Goal: Information Seeking & Learning: Learn about a topic

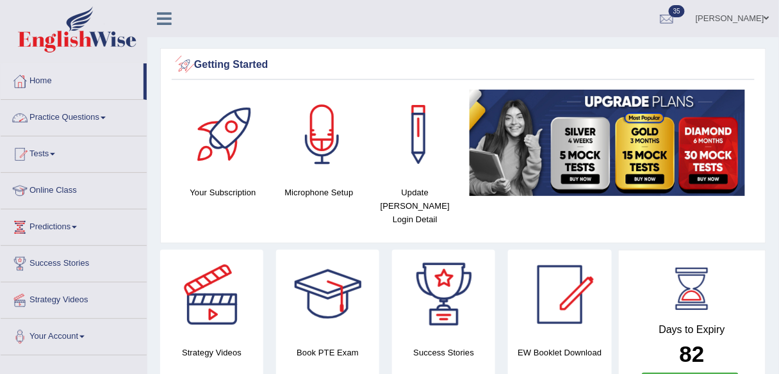
drag, startPoint x: 97, startPoint y: 116, endPoint x: 100, endPoint y: 156, distance: 40.4
click at [97, 116] on link "Practice Questions" at bounding box center [74, 116] width 146 height 32
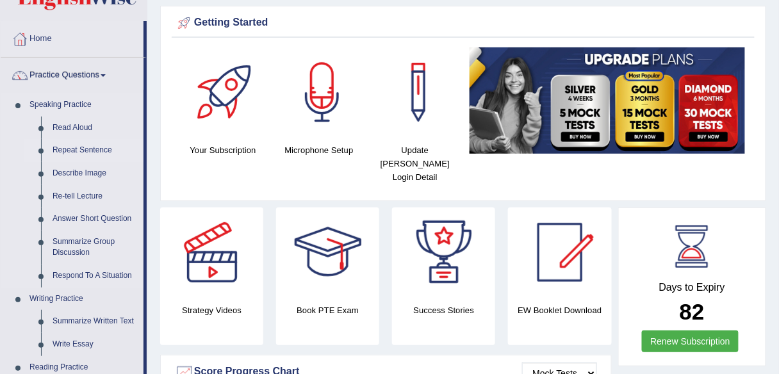
scroll to position [43, 0]
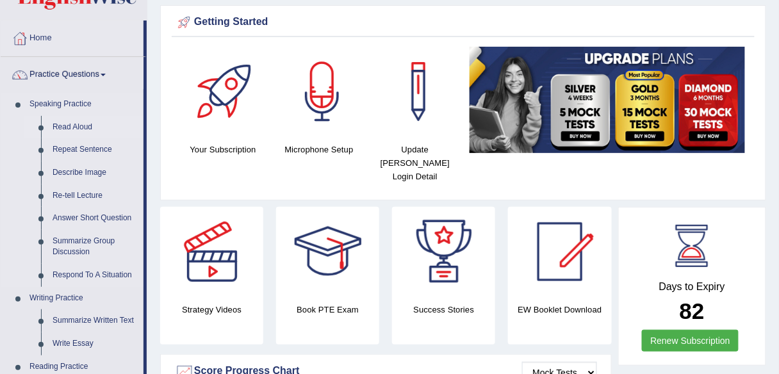
click at [71, 126] on link "Read Aloud" at bounding box center [95, 127] width 97 height 23
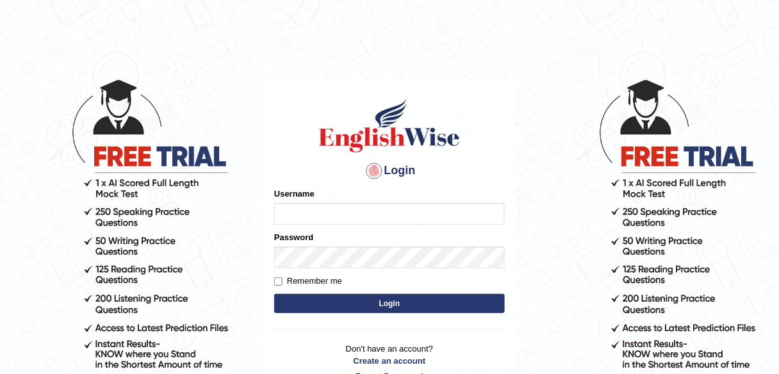
type input "shail123"
drag, startPoint x: 0, startPoint y: 0, endPoint x: 314, endPoint y: 309, distance: 440.3
click at [314, 309] on button "Login" at bounding box center [389, 303] width 231 height 19
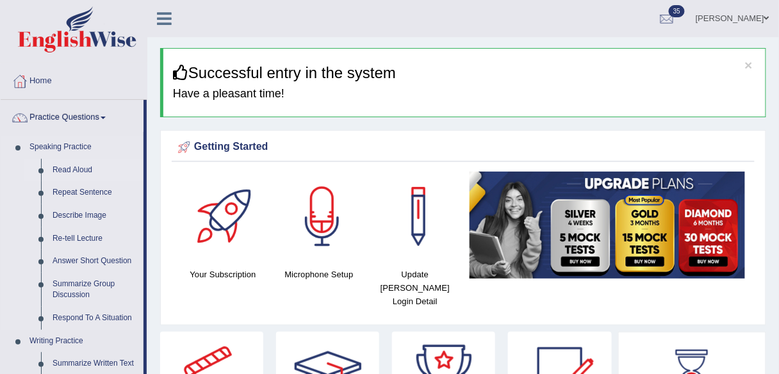
click at [88, 170] on link "Read Aloud" at bounding box center [95, 170] width 97 height 23
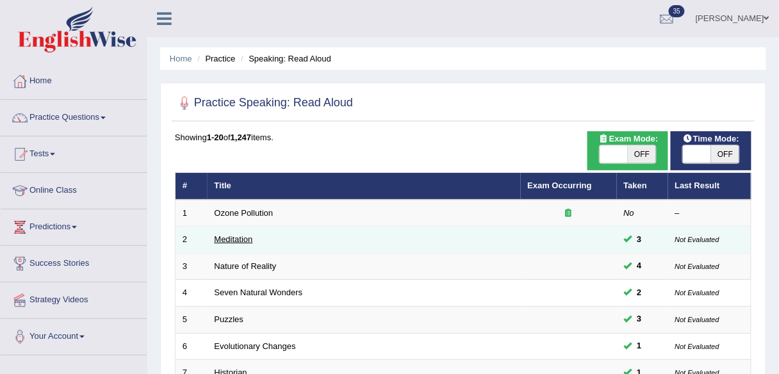
click at [238, 241] on link "Meditation" at bounding box center [234, 239] width 38 height 10
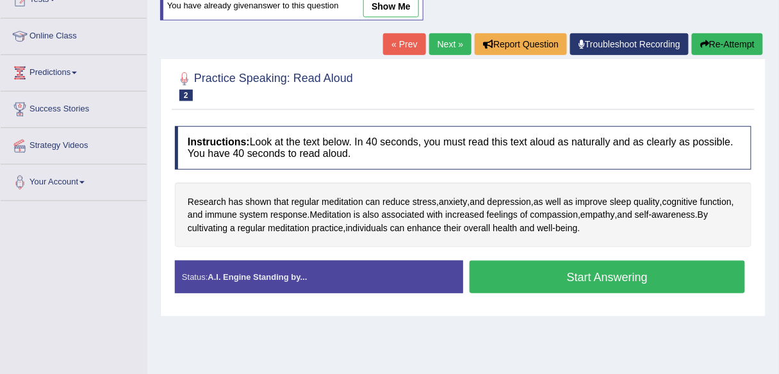
scroll to position [156, 0]
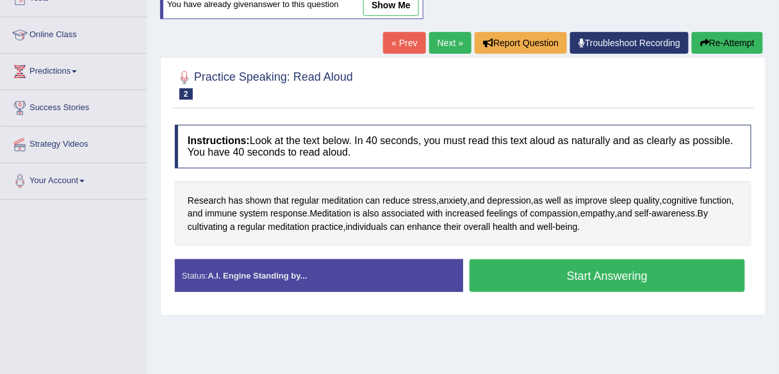
drag, startPoint x: 421, startPoint y: 168, endPoint x: 427, endPoint y: 161, distance: 9.1
click at [427, 161] on div "Instructions: Look at the text below. In 40 seconds, you must read this text al…" at bounding box center [463, 214] width 583 height 190
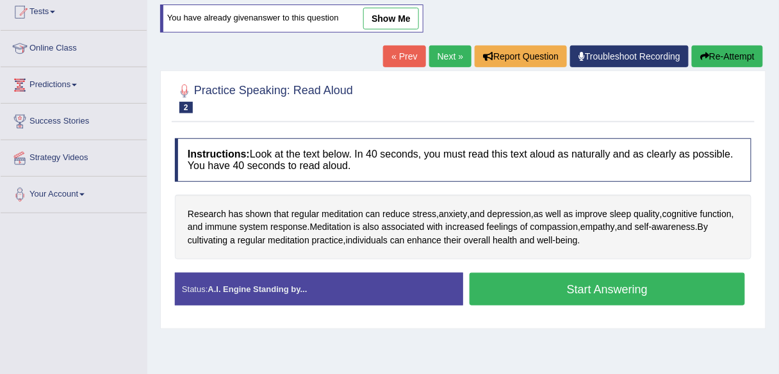
scroll to position [143, 0]
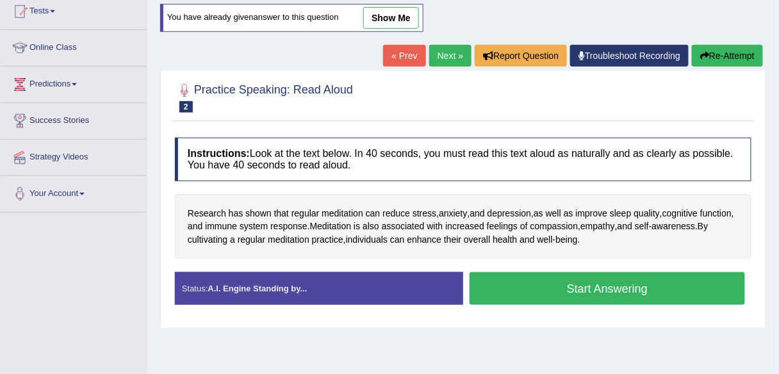
click at [537, 214] on div "Research has shown that regular meditation can reduce stress , anxiety , and de…" at bounding box center [463, 226] width 577 height 65
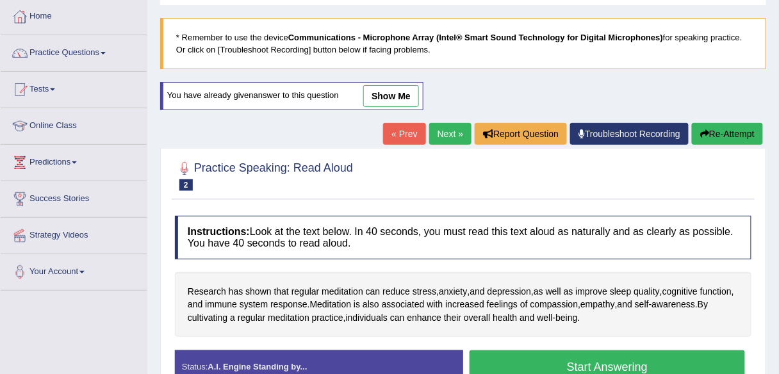
click at [448, 128] on link "Next »" at bounding box center [450, 134] width 42 height 22
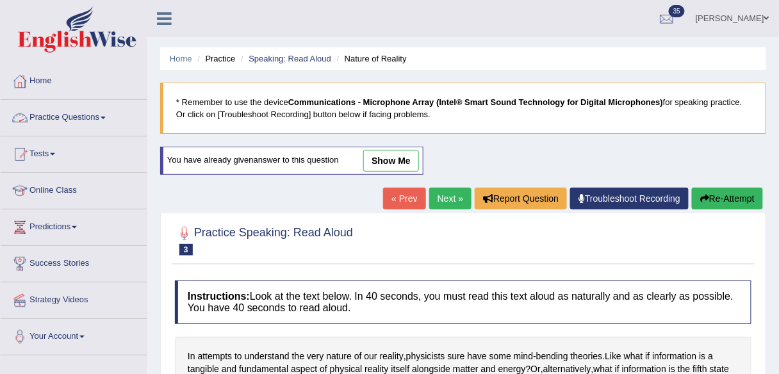
click at [94, 111] on link "Practice Questions" at bounding box center [74, 116] width 146 height 32
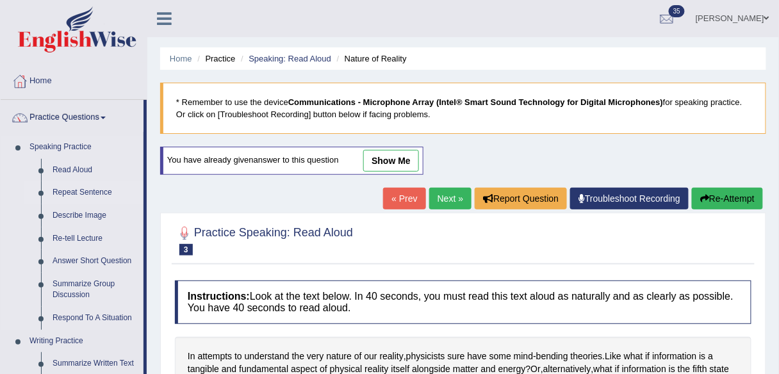
click at [103, 189] on link "Repeat Sentence" at bounding box center [95, 192] width 97 height 23
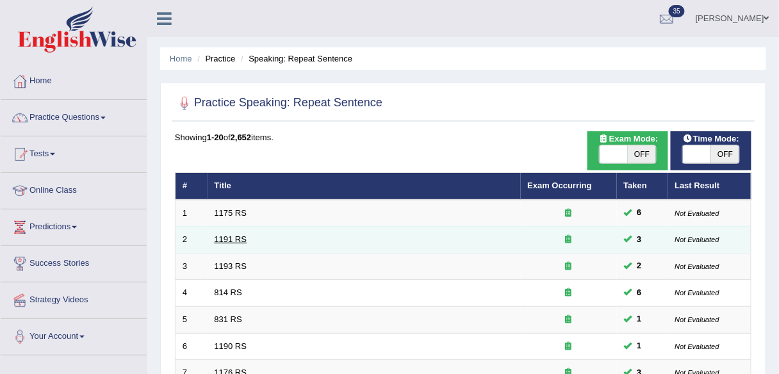
click at [237, 238] on link "1191 RS" at bounding box center [231, 239] width 33 height 10
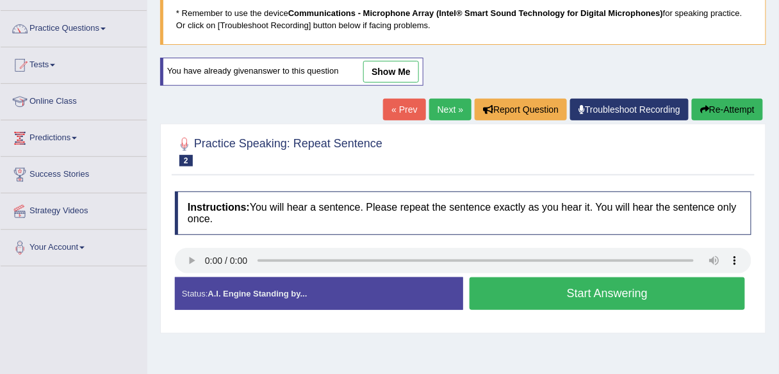
scroll to position [88, 0]
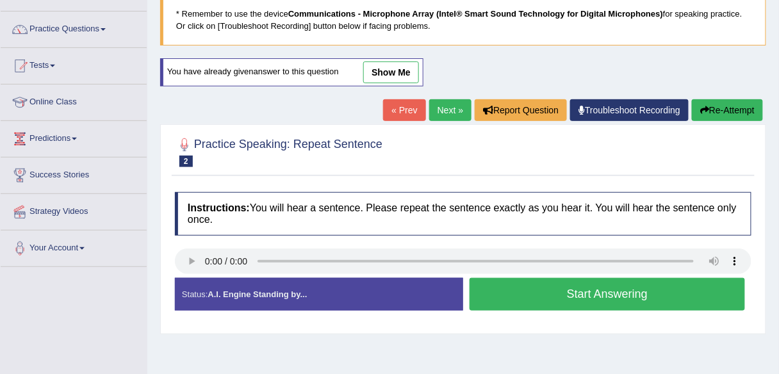
click at [717, 137] on div at bounding box center [463, 151] width 577 height 39
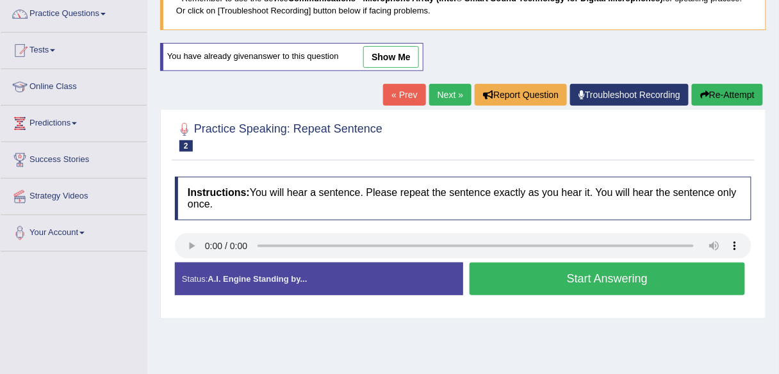
scroll to position [115, 0]
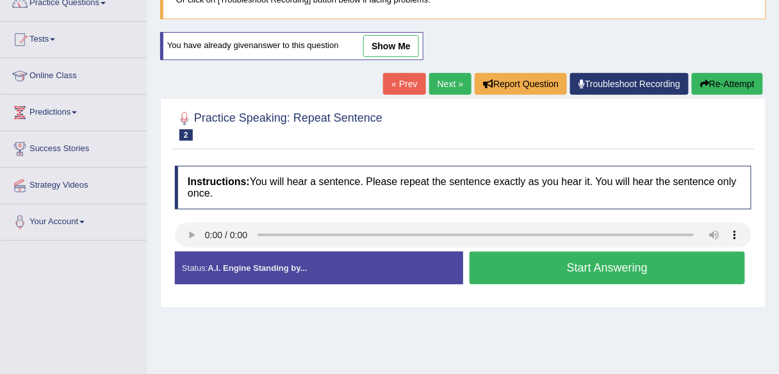
click at [404, 85] on link "« Prev" at bounding box center [404, 84] width 42 height 22
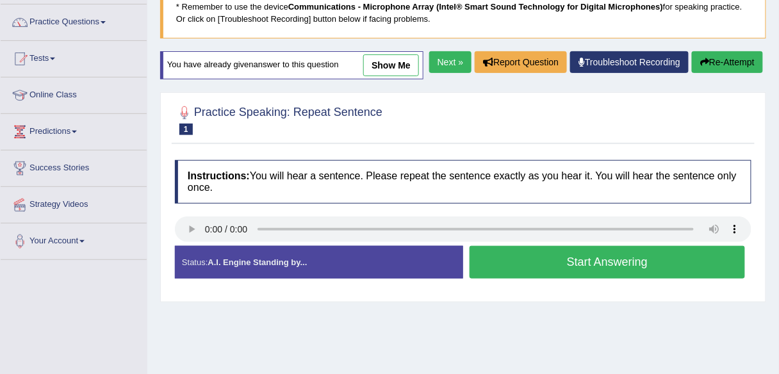
scroll to position [142, 0]
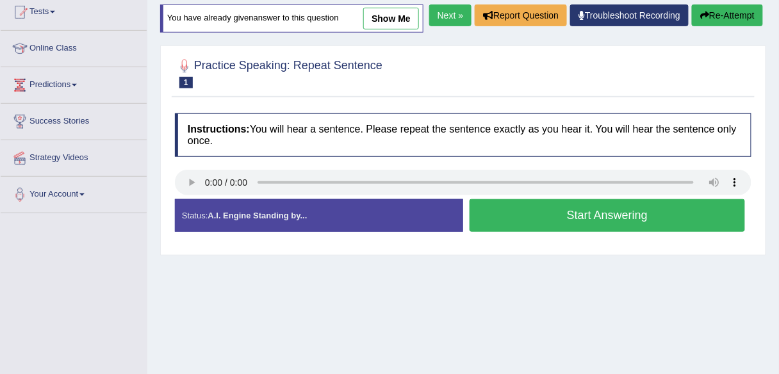
click at [452, 26] on link "Next »" at bounding box center [450, 15] width 42 height 22
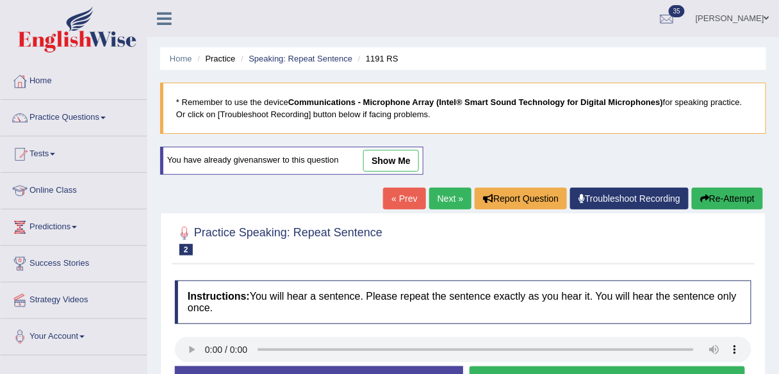
drag, startPoint x: 0, startPoint y: 0, endPoint x: 443, endPoint y: 193, distance: 482.9
click at [443, 193] on link "Next »" at bounding box center [450, 199] width 42 height 22
drag, startPoint x: 0, startPoint y: 0, endPoint x: 443, endPoint y: 193, distance: 482.9
click at [443, 193] on link "Next »" at bounding box center [450, 199] width 42 height 22
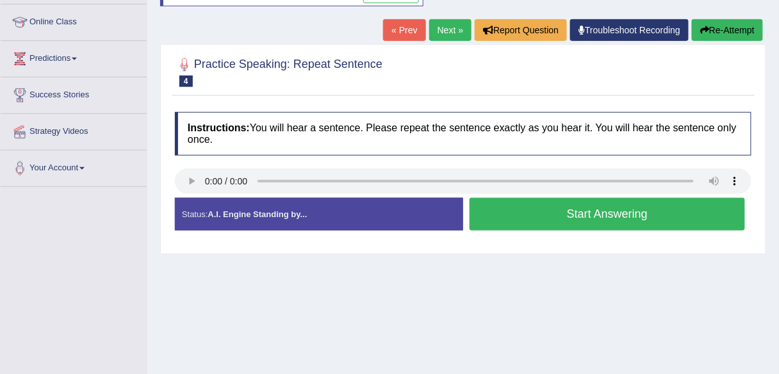
click at [507, 218] on button "Start Answering" at bounding box center [607, 214] width 275 height 33
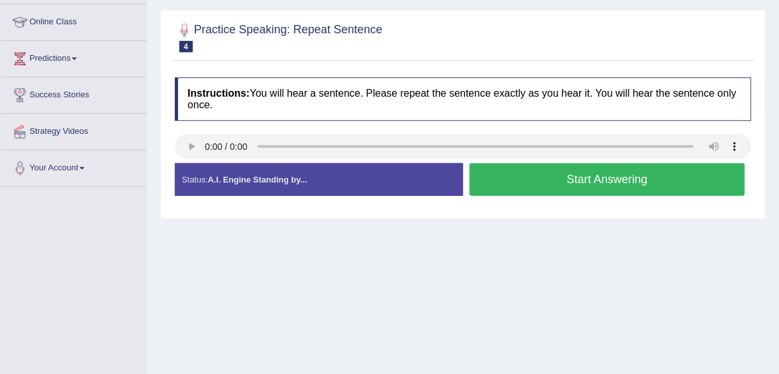
click at [507, 218] on div "Home Practice Speaking: Repeat Sentence 814 RS * Remember to use the device Com…" at bounding box center [463, 152] width 632 height 641
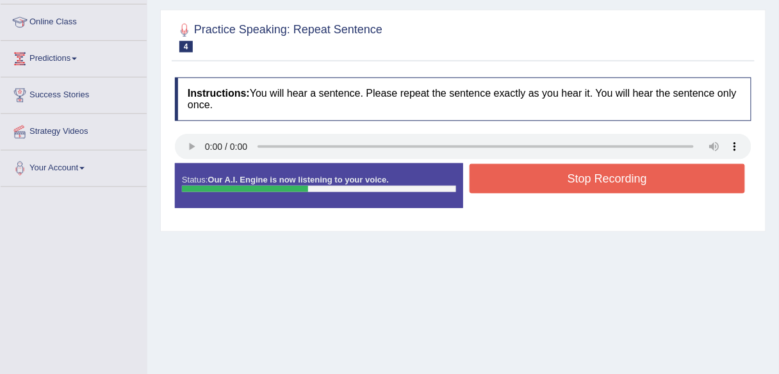
click at [514, 184] on button "Stop Recording" at bounding box center [607, 178] width 275 height 29
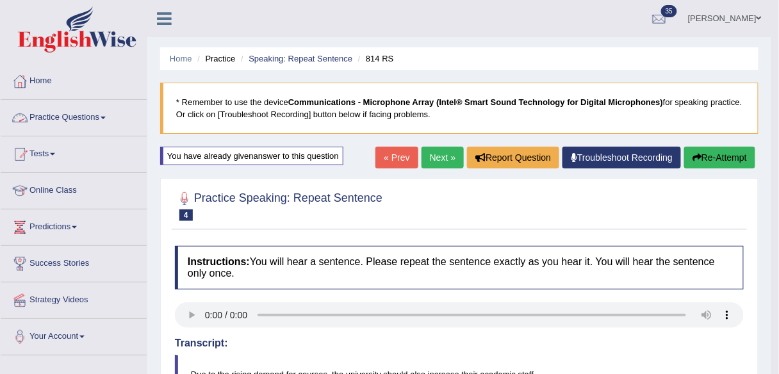
click at [119, 123] on link "Practice Questions" at bounding box center [74, 116] width 146 height 32
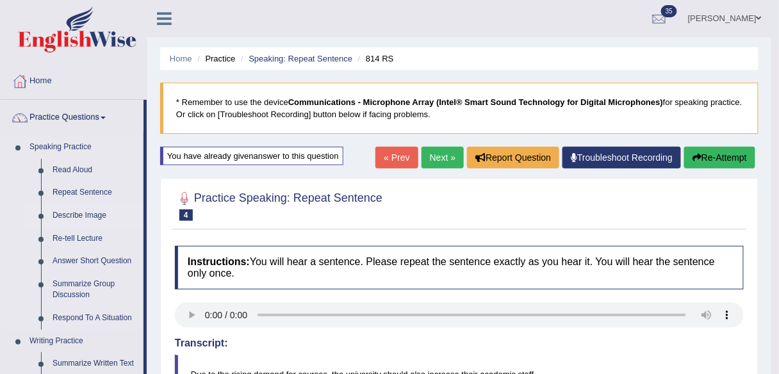
click at [104, 219] on link "Describe Image" at bounding box center [95, 215] width 97 height 23
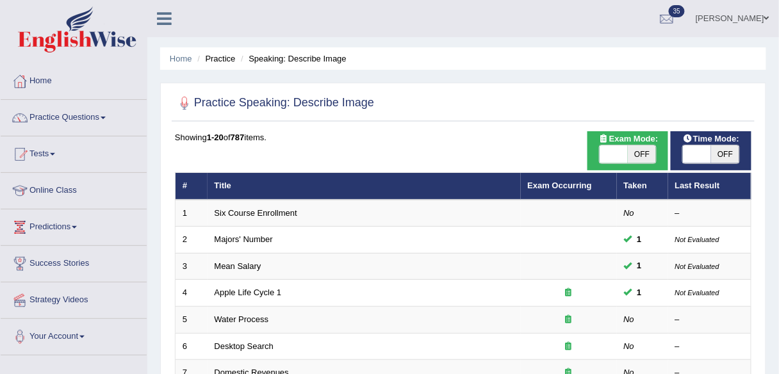
click at [644, 156] on span "OFF" at bounding box center [642, 154] width 28 height 18
checkbox input "true"
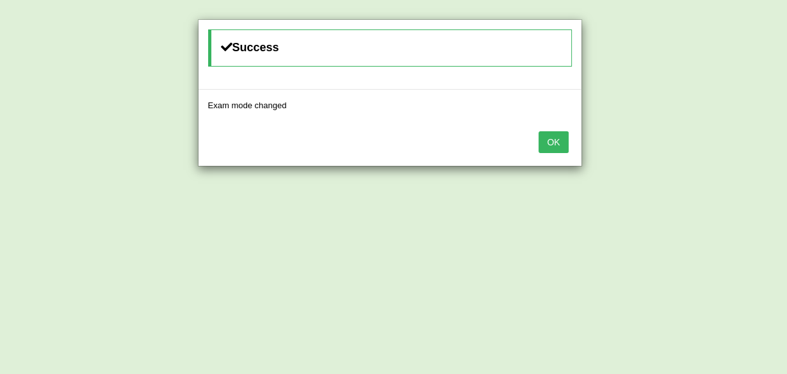
click at [550, 141] on button "OK" at bounding box center [553, 142] width 29 height 22
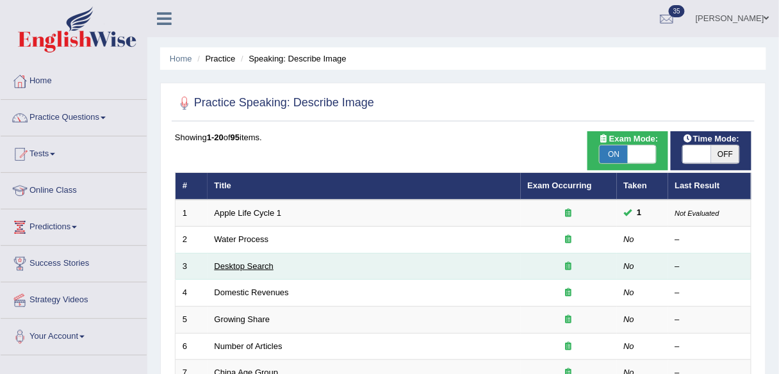
click at [261, 268] on link "Desktop Search" at bounding box center [245, 266] width 60 height 10
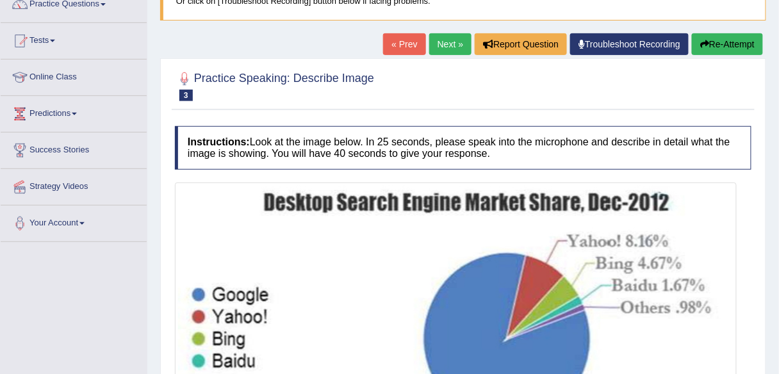
scroll to position [86, 0]
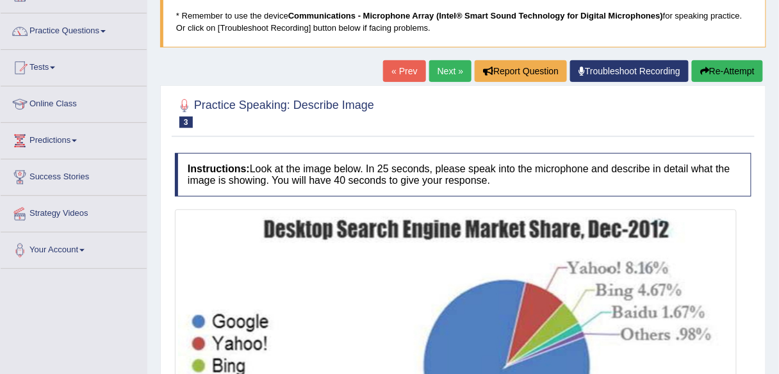
click at [459, 72] on link "Next »" at bounding box center [450, 71] width 42 height 22
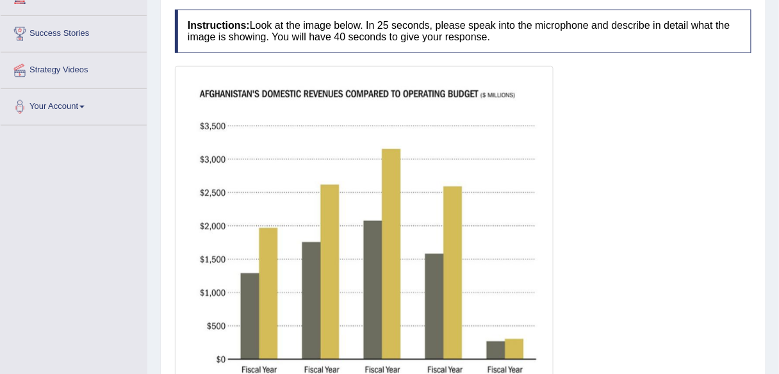
drag, startPoint x: 0, startPoint y: 0, endPoint x: 459, endPoint y: 72, distance: 465.0
click at [459, 72] on img at bounding box center [364, 240] width 372 height 343
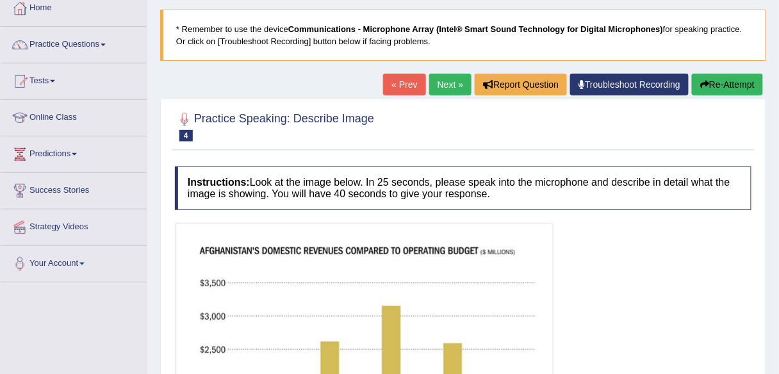
scroll to position [72, 0]
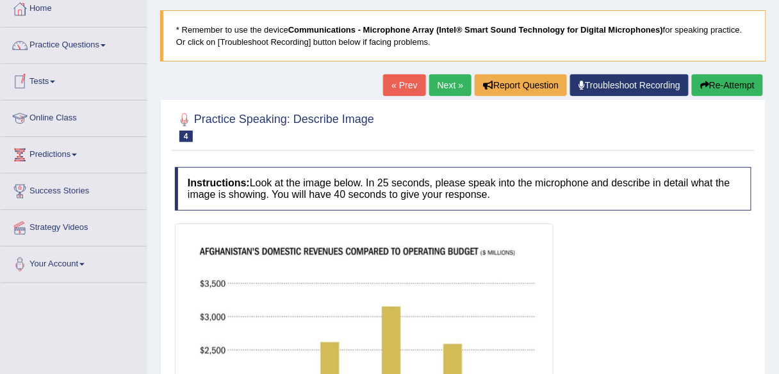
click at [113, 59] on li "Practice Questions Speaking Practice Read Aloud Repeat Sentence Describe Image …" at bounding box center [74, 46] width 146 height 37
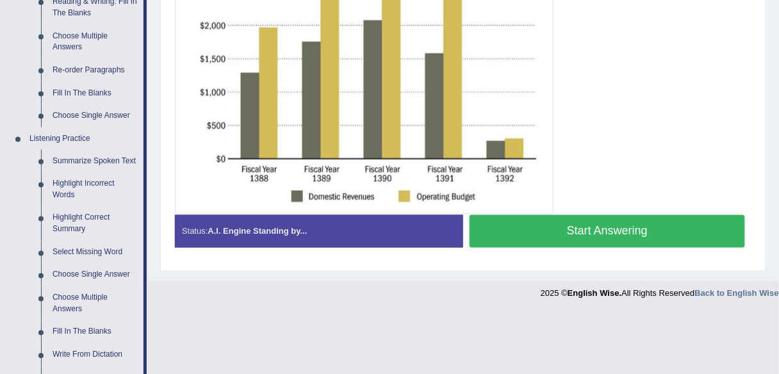
scroll to position [430, 0]
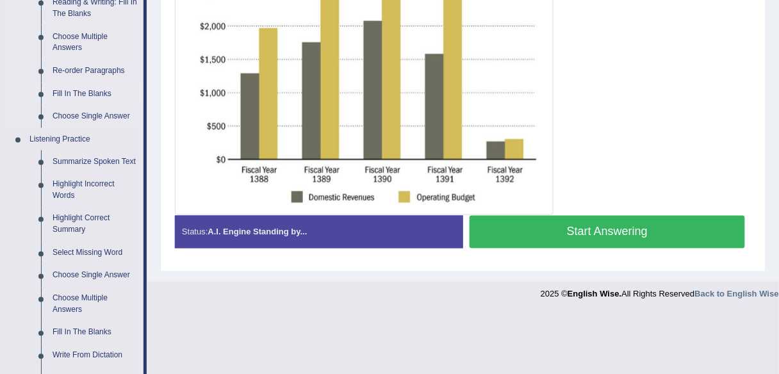
click at [99, 95] on link "Fill In The Blanks" at bounding box center [95, 94] width 97 height 23
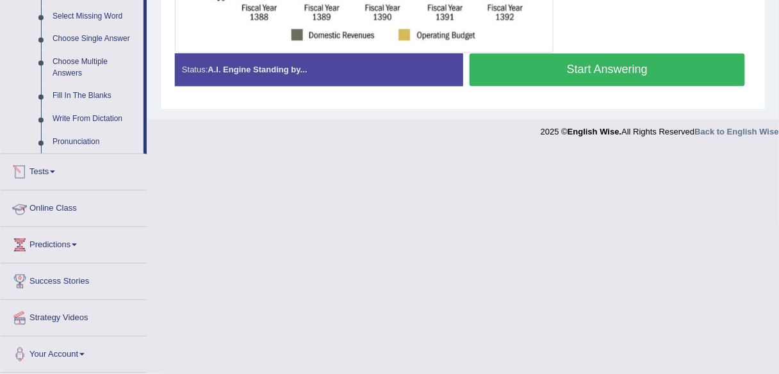
scroll to position [573, 0]
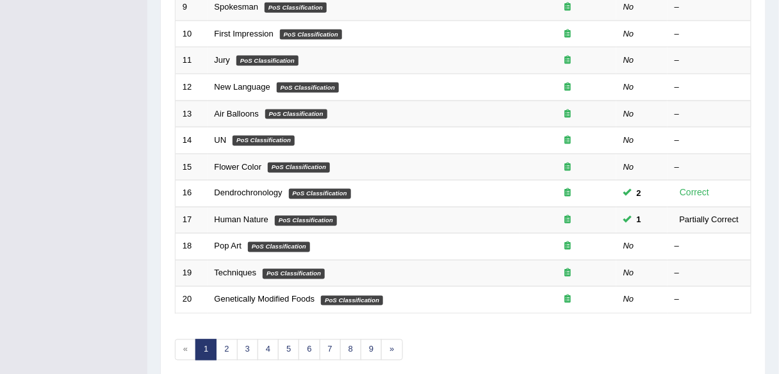
scroll to position [468, 0]
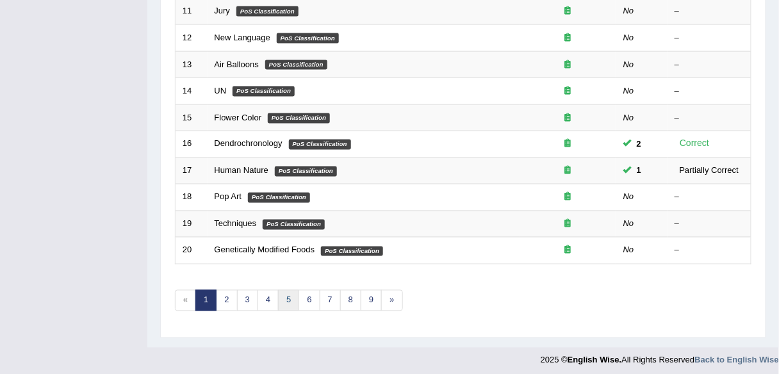
click at [284, 293] on link "5" at bounding box center [288, 300] width 21 height 21
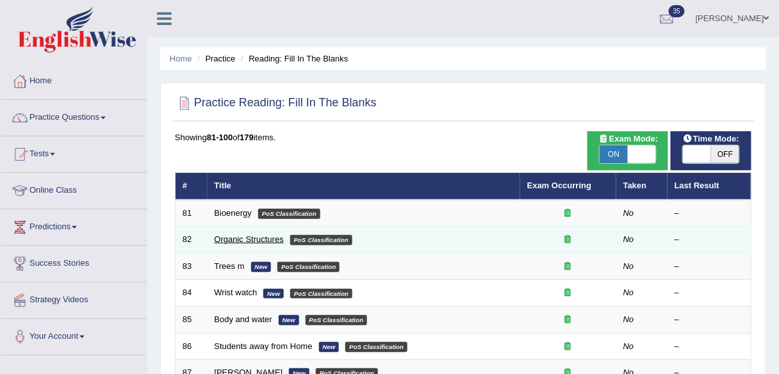
click at [245, 240] on link "Organic Structures" at bounding box center [249, 239] width 69 height 10
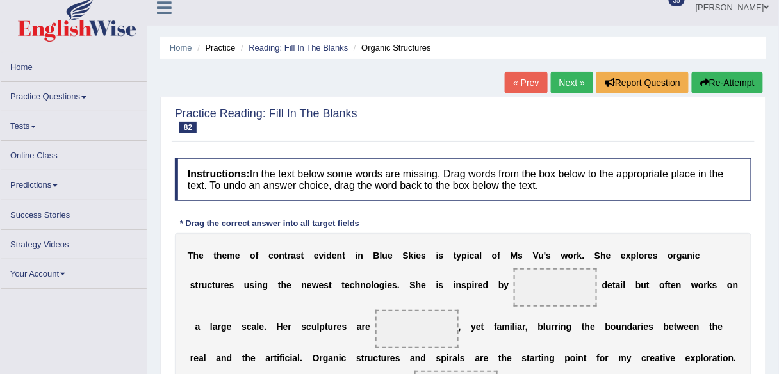
scroll to position [10, 0]
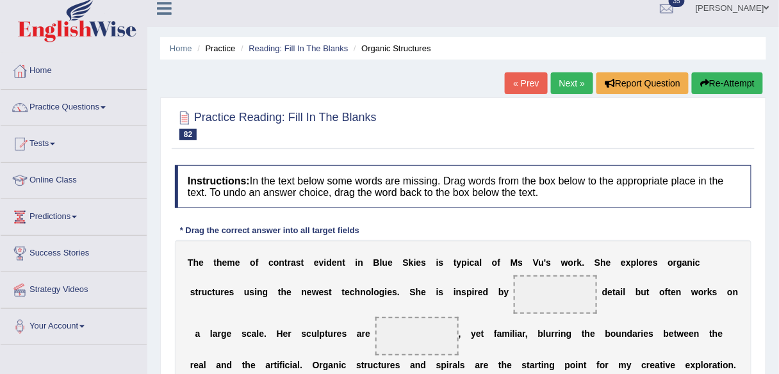
click at [525, 81] on link "« Prev" at bounding box center [526, 83] width 42 height 22
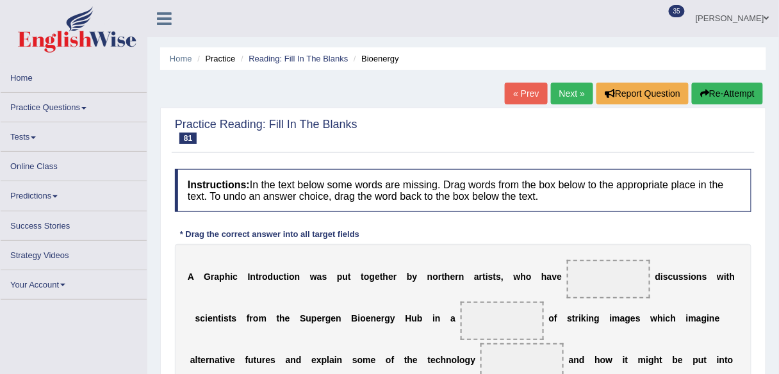
scroll to position [82, 0]
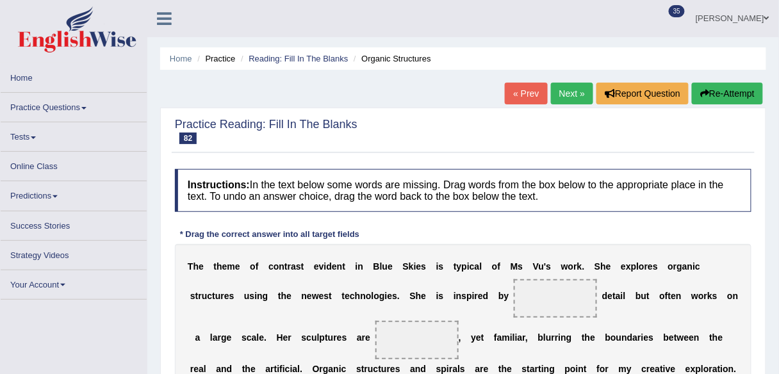
drag, startPoint x: 0, startPoint y: 0, endPoint x: 557, endPoint y: 94, distance: 564.6
click at [557, 94] on link "Next »" at bounding box center [572, 94] width 42 height 22
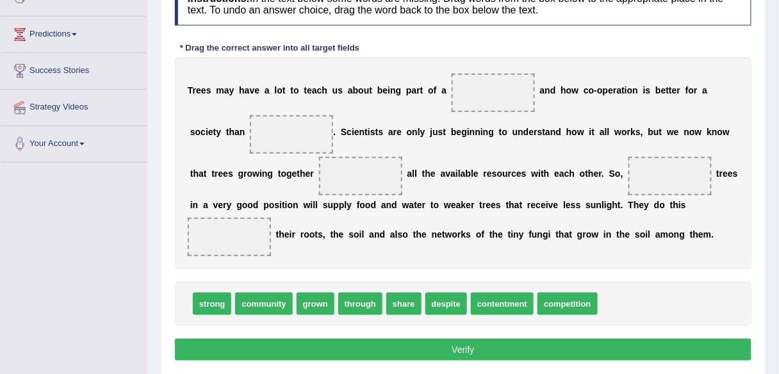
scroll to position [192, 0]
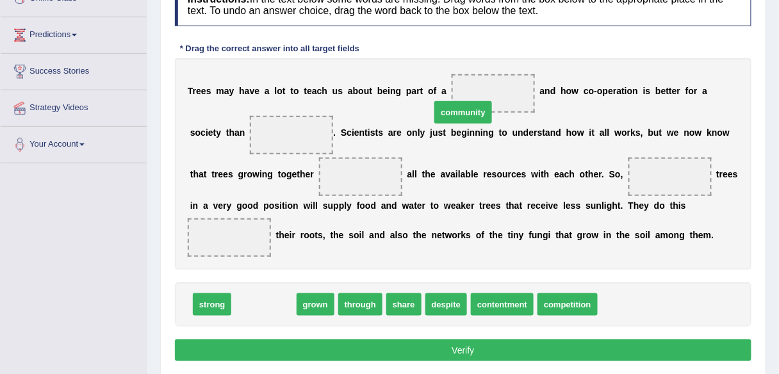
drag, startPoint x: 268, startPoint y: 306, endPoint x: 486, endPoint y: 95, distance: 302.6
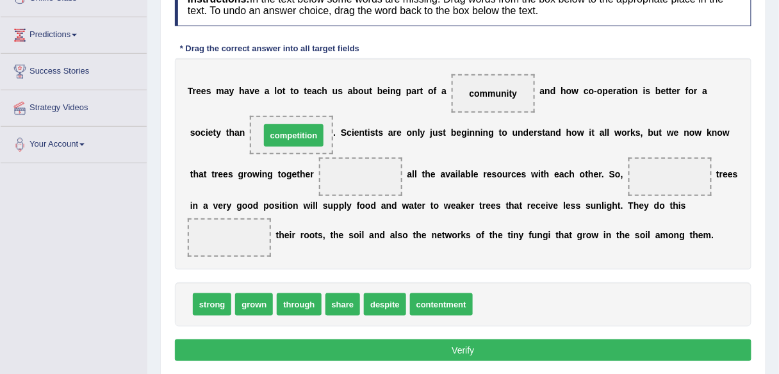
drag, startPoint x: 502, startPoint y: 298, endPoint x: 290, endPoint y: 129, distance: 271.7
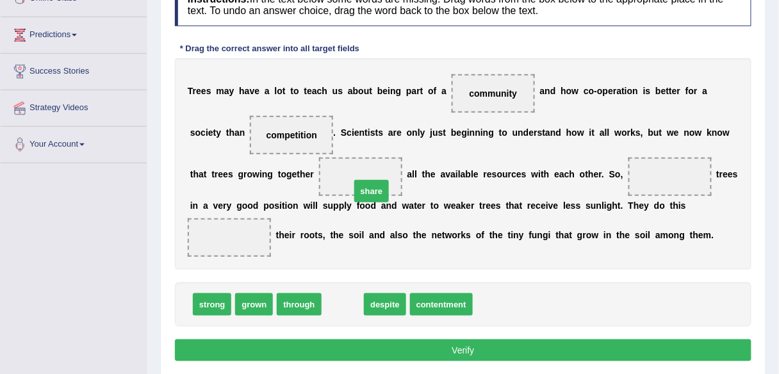
drag, startPoint x: 338, startPoint y: 303, endPoint x: 368, endPoint y: 188, distance: 119.0
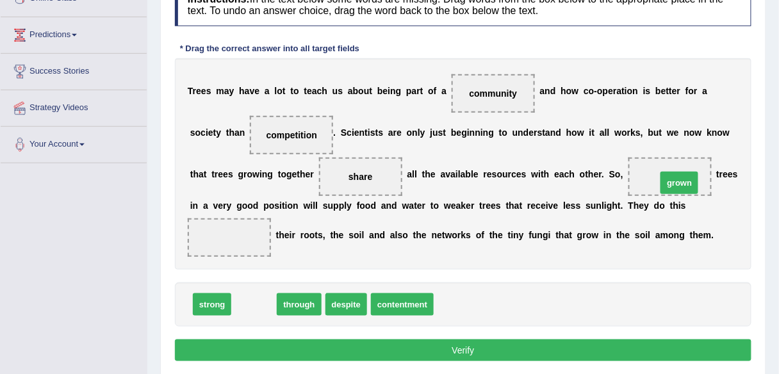
drag, startPoint x: 246, startPoint y: 309, endPoint x: 671, endPoint y: 187, distance: 442.5
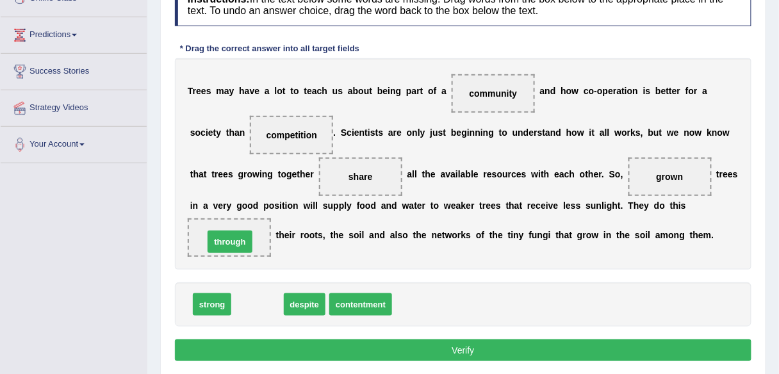
drag, startPoint x: 268, startPoint y: 300, endPoint x: 261, endPoint y: 238, distance: 61.8
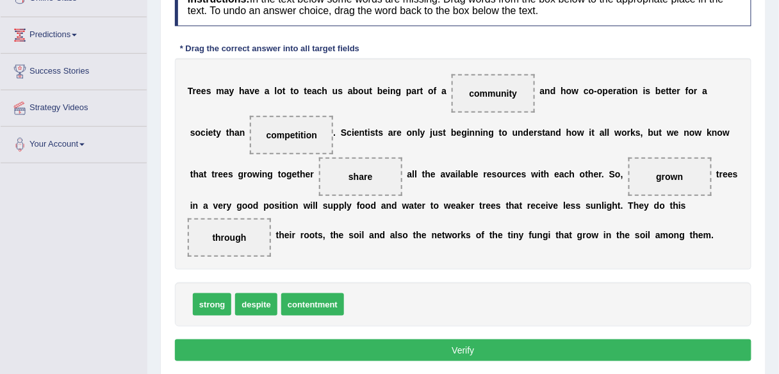
click at [528, 352] on button "Verify" at bounding box center [463, 351] width 577 height 22
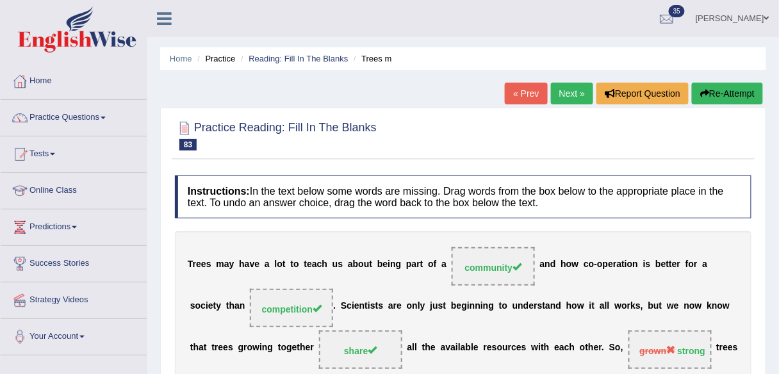
scroll to position [0, 0]
click at [559, 90] on link "Next »" at bounding box center [572, 94] width 42 height 22
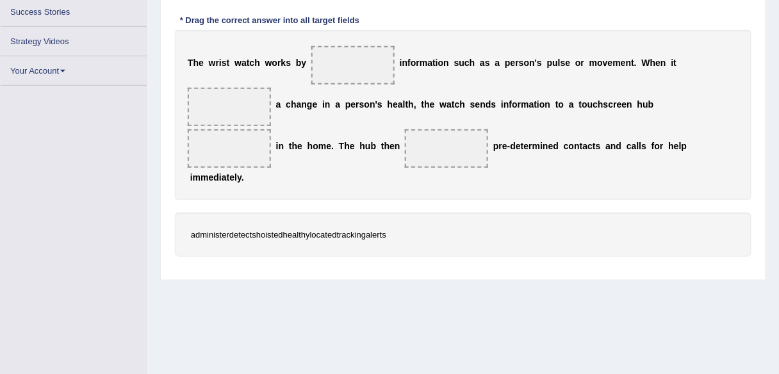
scroll to position [63, 0]
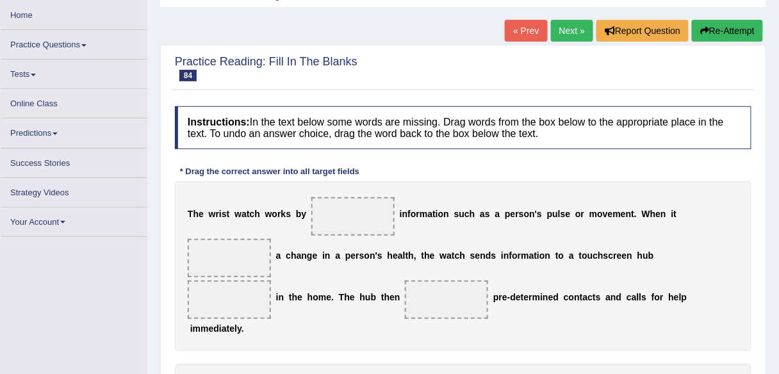
click at [568, 33] on link "Next »" at bounding box center [572, 31] width 42 height 22
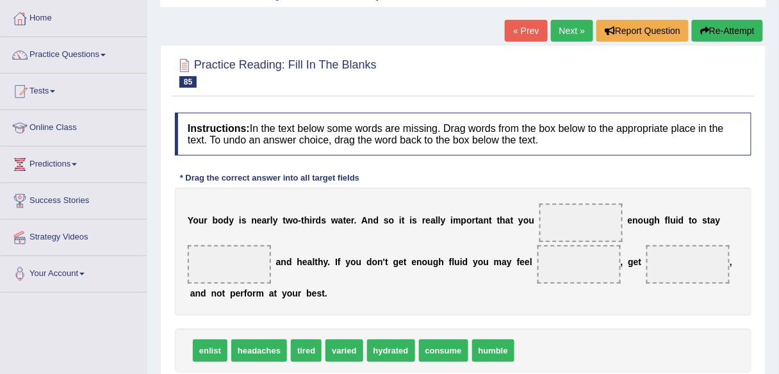
scroll to position [62, 0]
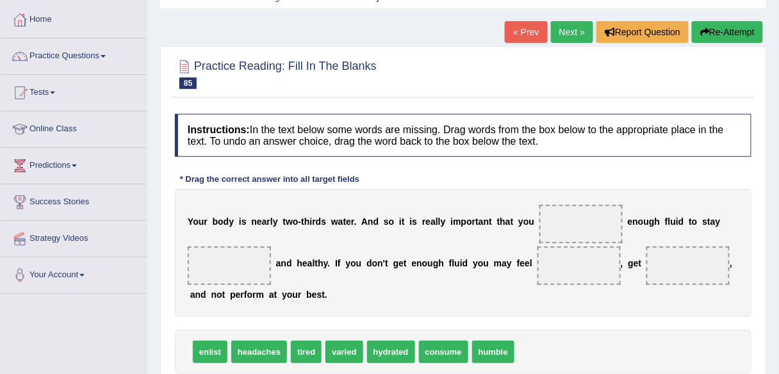
drag, startPoint x: 0, startPoint y: 0, endPoint x: 568, endPoint y: 33, distance: 569.2
click at [568, 33] on link "Next »" at bounding box center [572, 32] width 42 height 22
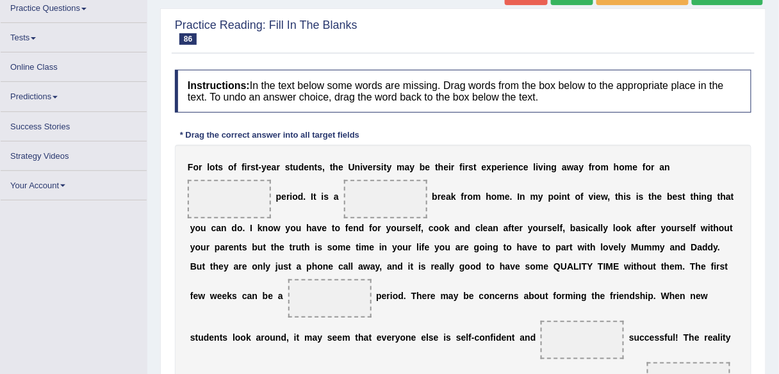
scroll to position [35, 0]
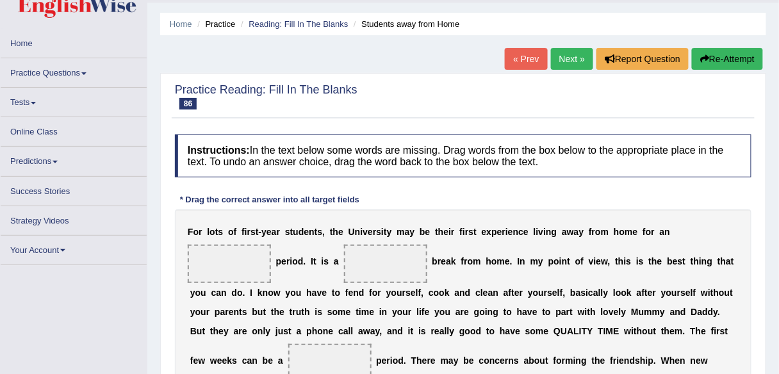
click at [567, 49] on link "Next »" at bounding box center [572, 59] width 42 height 22
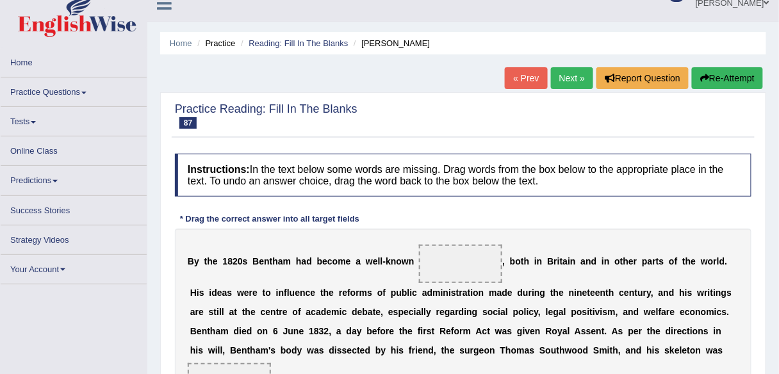
scroll to position [12, 0]
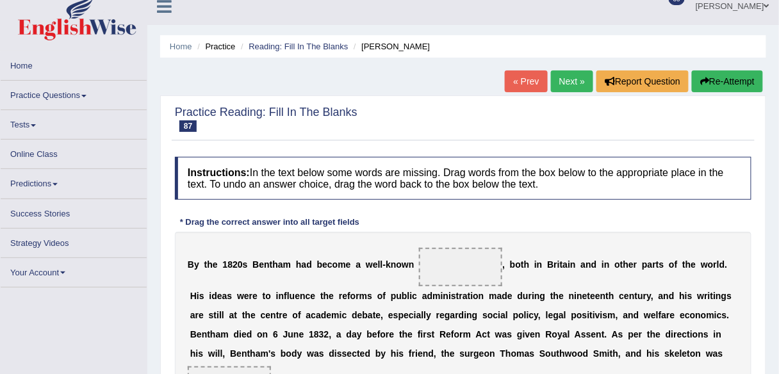
click at [574, 85] on link "Next »" at bounding box center [572, 81] width 42 height 22
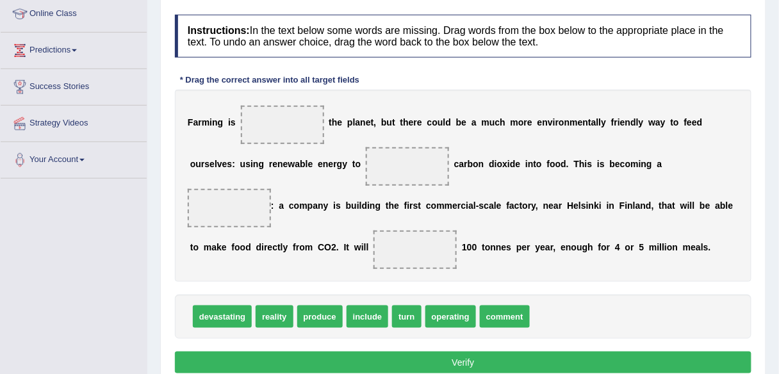
scroll to position [176, 0]
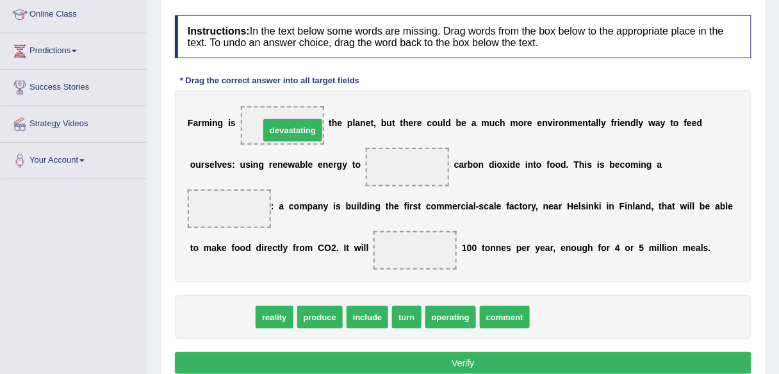
drag, startPoint x: 239, startPoint y: 306, endPoint x: 309, endPoint y: 119, distance: 199.3
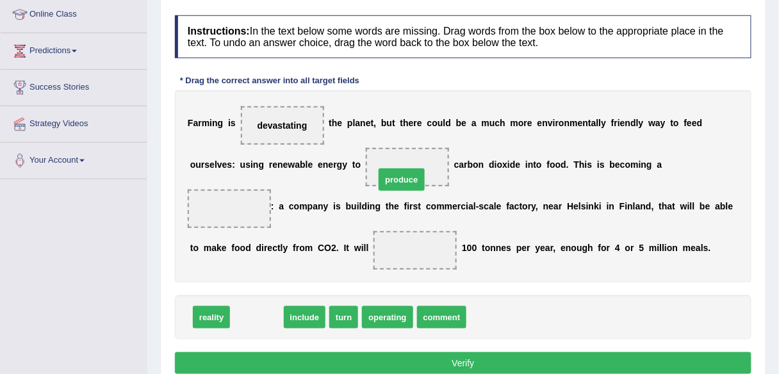
drag, startPoint x: 268, startPoint y: 318, endPoint x: 414, endPoint y: 180, distance: 201.2
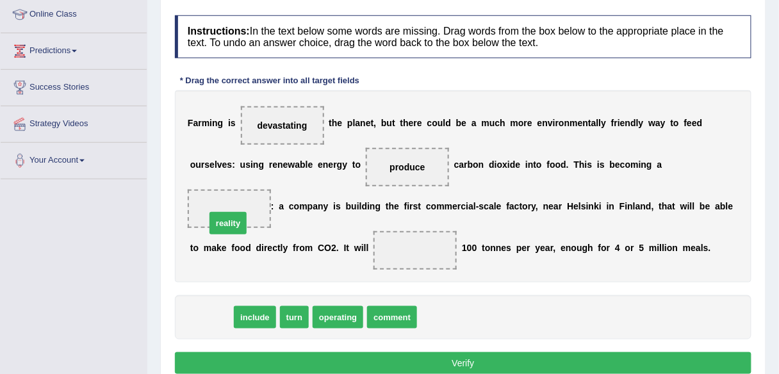
drag, startPoint x: 199, startPoint y: 322, endPoint x: 217, endPoint y: 220, distance: 103.4
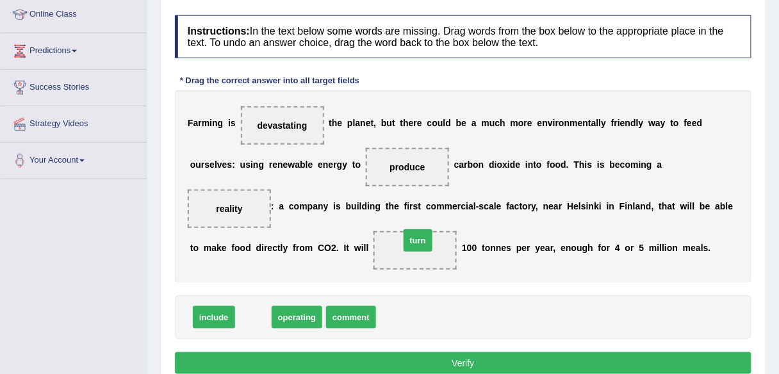
drag, startPoint x: 263, startPoint y: 320, endPoint x: 428, endPoint y: 243, distance: 181.7
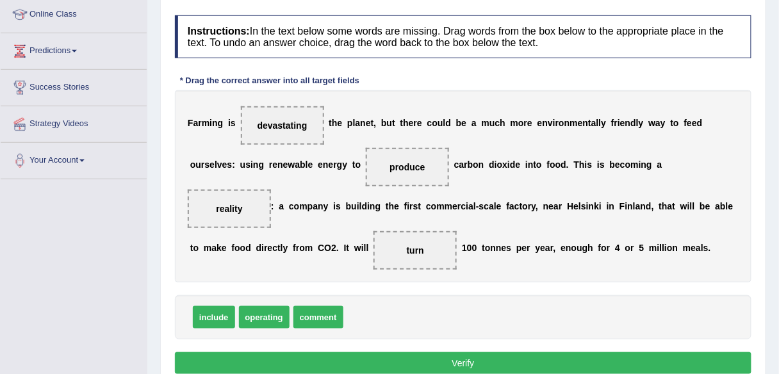
click at [453, 359] on button "Verify" at bounding box center [463, 363] width 577 height 22
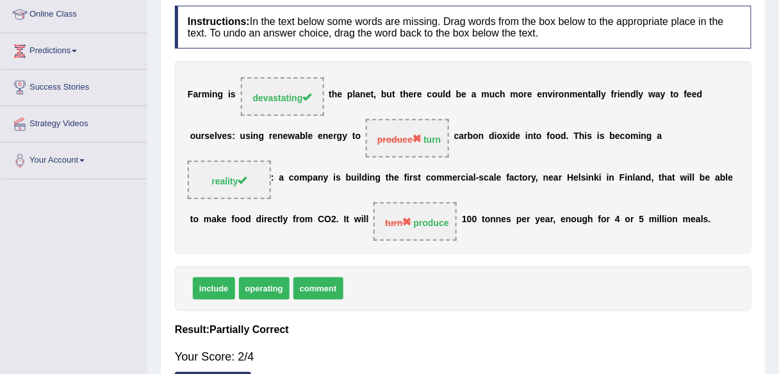
scroll to position [0, 0]
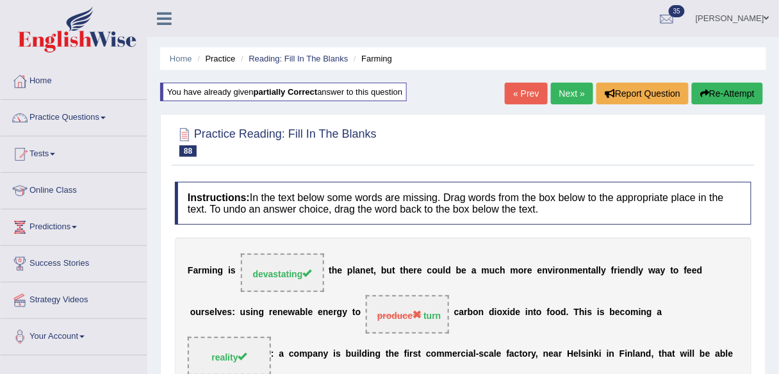
click at [555, 103] on link "Next »" at bounding box center [572, 94] width 42 height 22
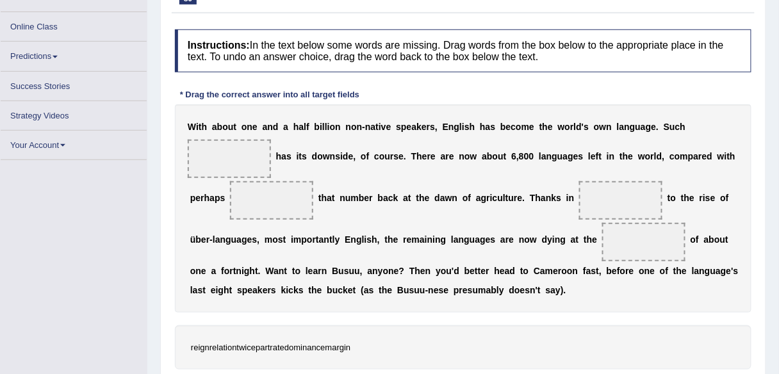
scroll to position [39, 0]
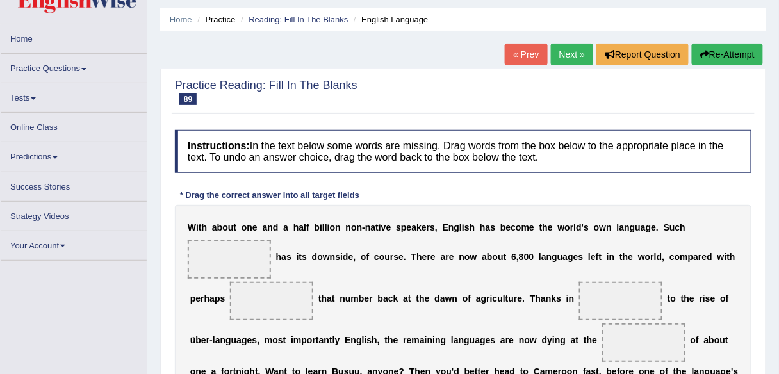
click at [569, 56] on link "Next »" at bounding box center [572, 55] width 42 height 22
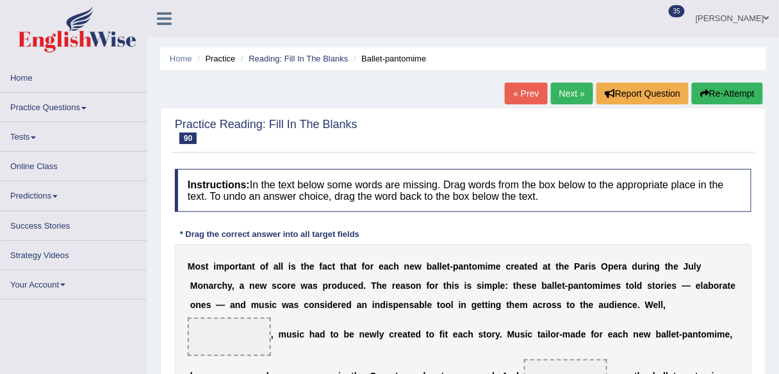
click at [567, 97] on link "Next »" at bounding box center [572, 94] width 42 height 22
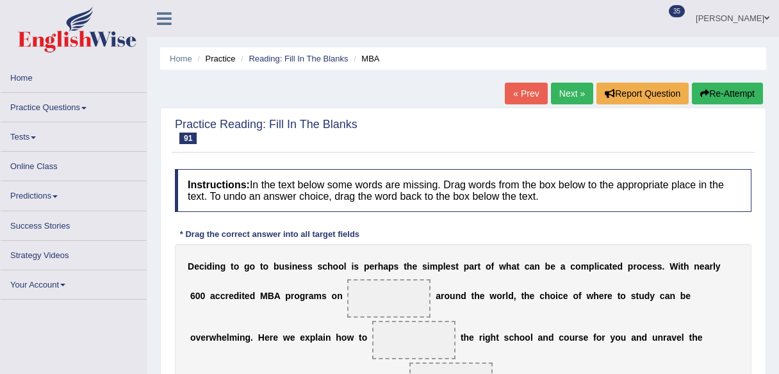
click at [566, 98] on link "Next »" at bounding box center [572, 94] width 42 height 22
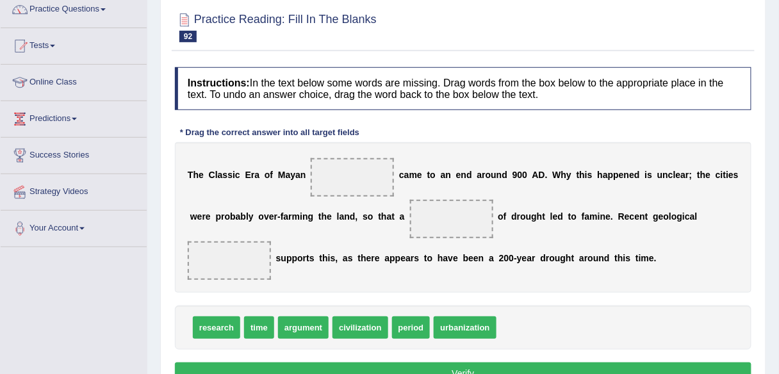
scroll to position [74, 0]
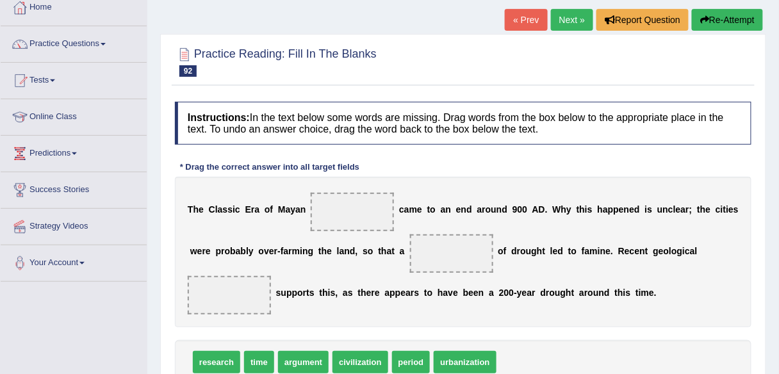
click at [521, 18] on link "« Prev" at bounding box center [526, 20] width 42 height 22
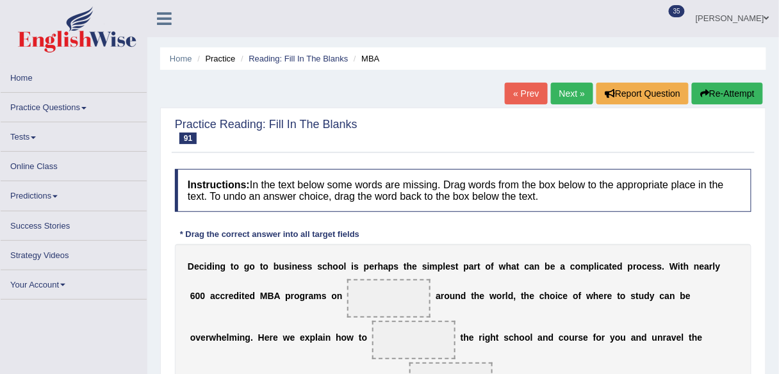
click at [551, 89] on link "Next »" at bounding box center [572, 94] width 42 height 22
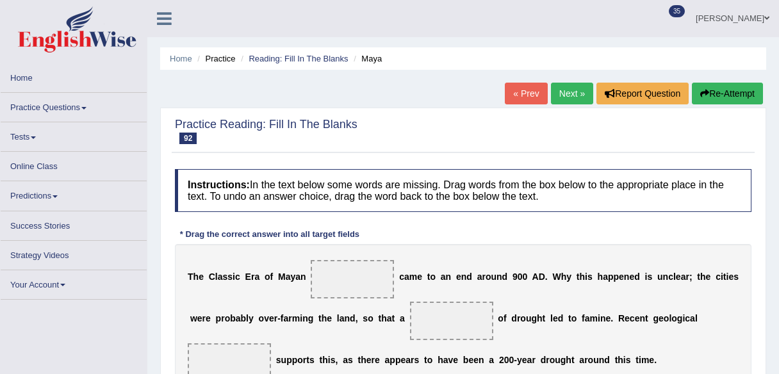
click at [566, 99] on link "Next »" at bounding box center [572, 94] width 42 height 22
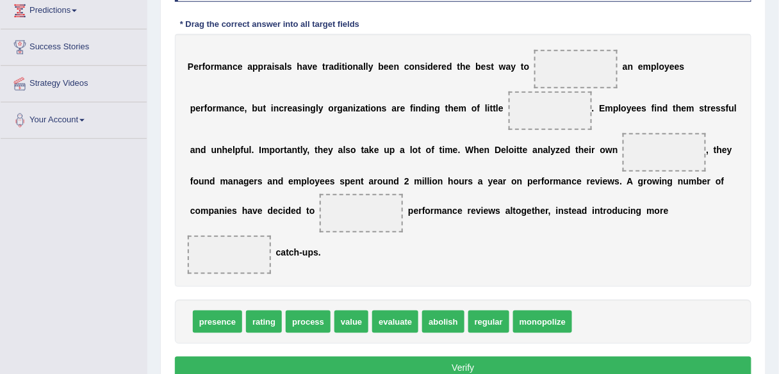
scroll to position [215, 0]
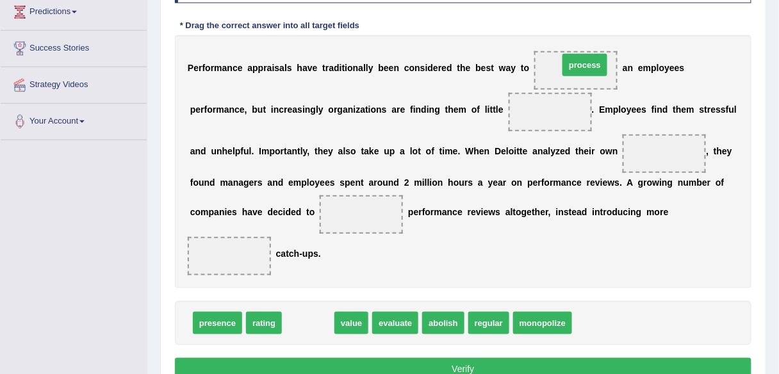
drag, startPoint x: 325, startPoint y: 322, endPoint x: 602, endPoint y: 65, distance: 378.1
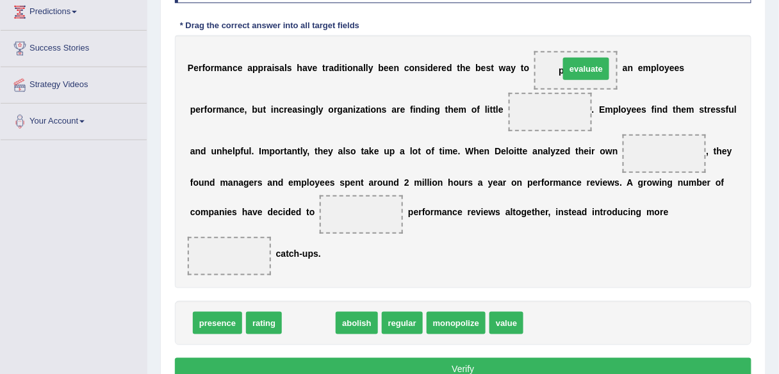
drag, startPoint x: 311, startPoint y: 325, endPoint x: 589, endPoint y: 71, distance: 376.3
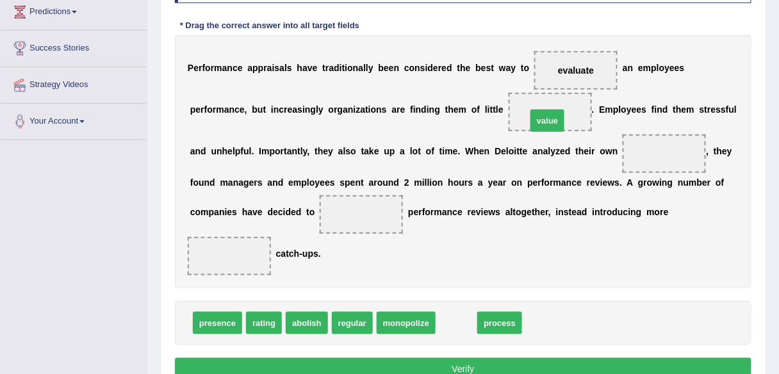
drag, startPoint x: 451, startPoint y: 322, endPoint x: 543, endPoint y: 117, distance: 224.2
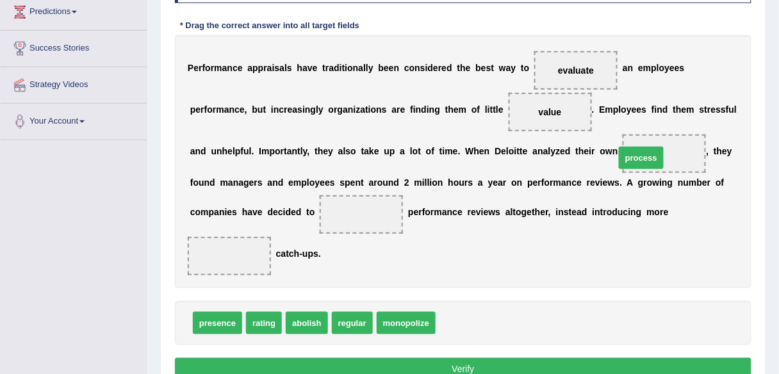
drag, startPoint x: 477, startPoint y: 322, endPoint x: 656, endPoint y: 156, distance: 244.4
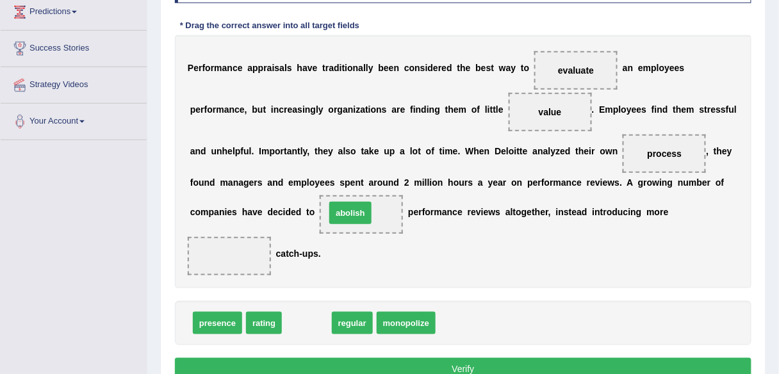
drag, startPoint x: 311, startPoint y: 325, endPoint x: 354, endPoint y: 215, distance: 118.5
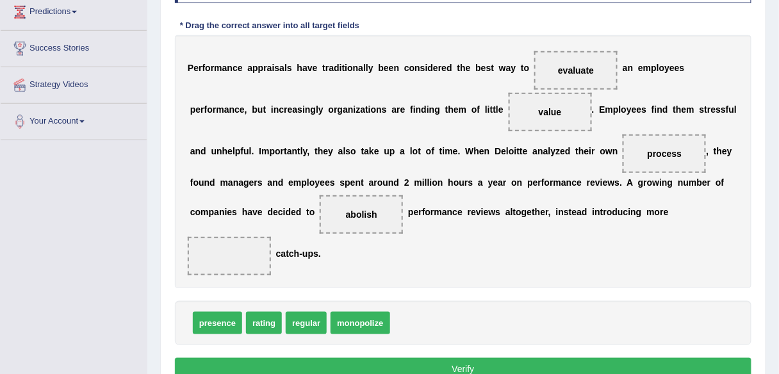
drag, startPoint x: 288, startPoint y: 293, endPoint x: 257, endPoint y: 263, distance: 43.0
click at [257, 263] on div "Instructions: In the text below some words are missing. Drag words from the box…" at bounding box center [463, 172] width 583 height 436
drag, startPoint x: 299, startPoint y: 319, endPoint x: 243, endPoint y: 242, distance: 95.3
click at [432, 363] on button "Verify" at bounding box center [463, 369] width 577 height 22
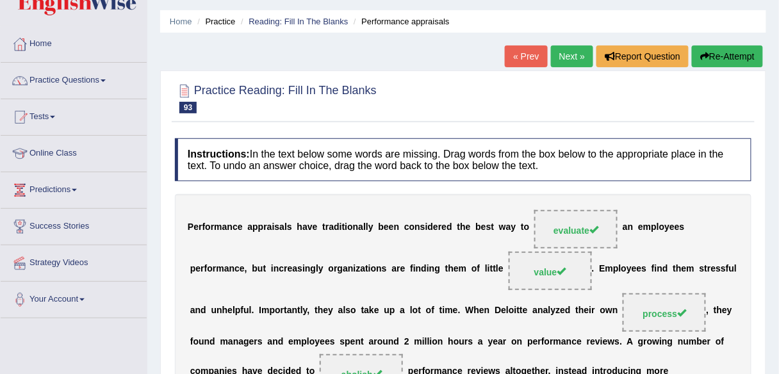
scroll to position [37, 0]
click at [99, 75] on link "Practice Questions" at bounding box center [74, 79] width 146 height 32
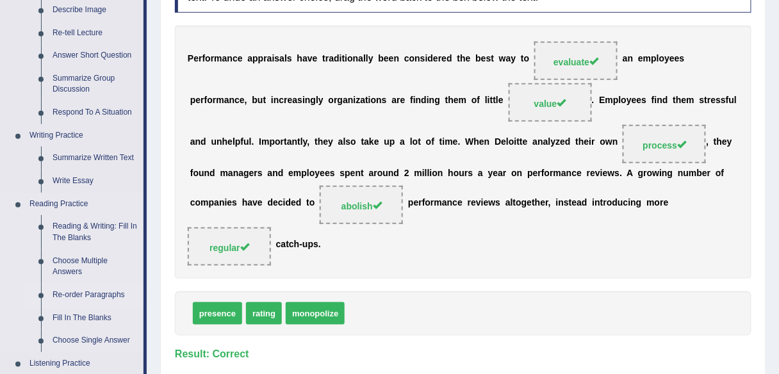
scroll to position [206, 0]
click at [93, 295] on link "Re-order Paragraphs" at bounding box center [95, 294] width 97 height 23
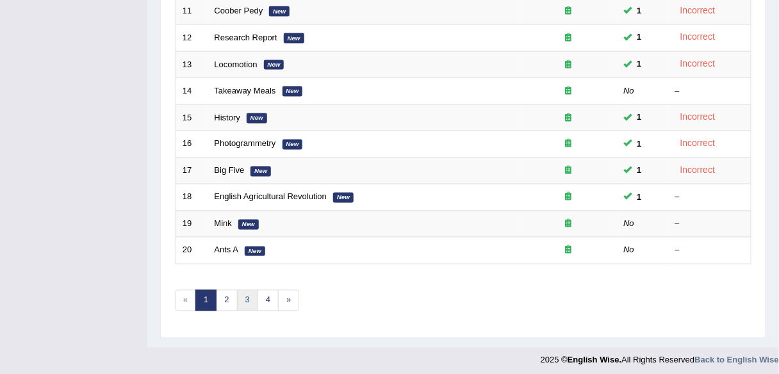
click at [243, 293] on link "3" at bounding box center [247, 300] width 21 height 21
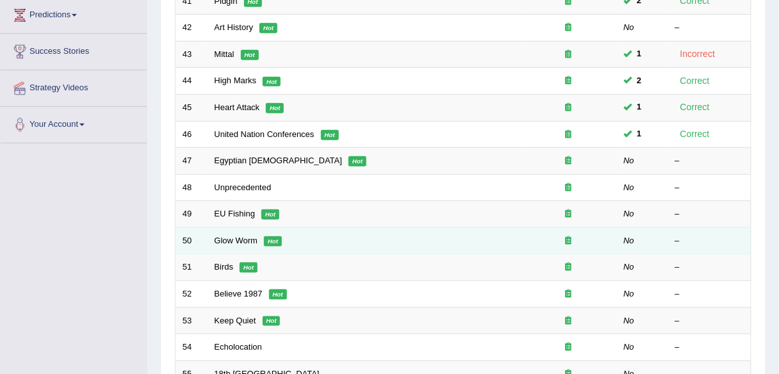
scroll to position [211, 0]
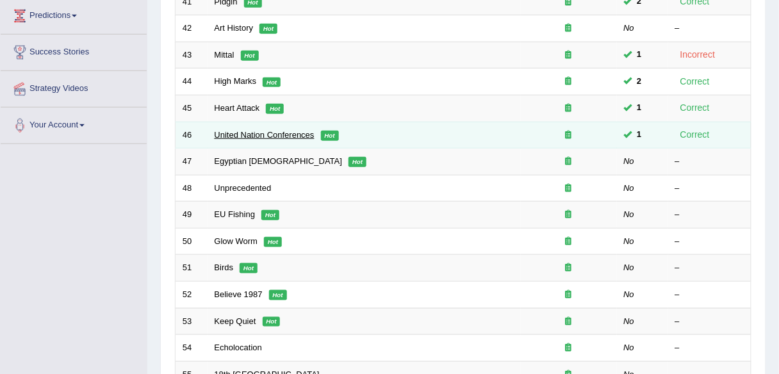
click at [275, 135] on link "United Nation Conferences" at bounding box center [265, 135] width 100 height 10
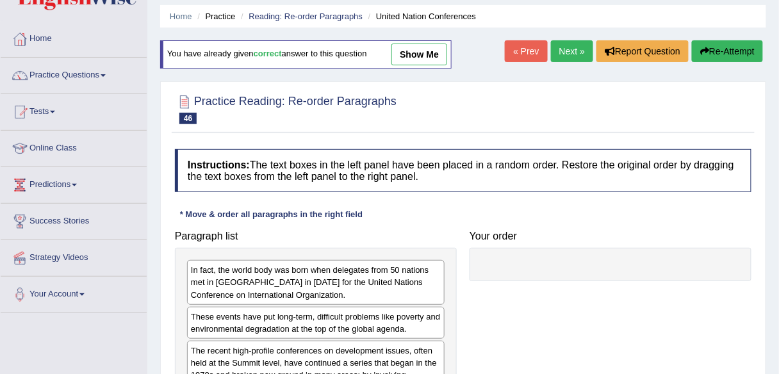
scroll to position [43, 0]
click at [557, 40] on link "Next »" at bounding box center [572, 51] width 42 height 22
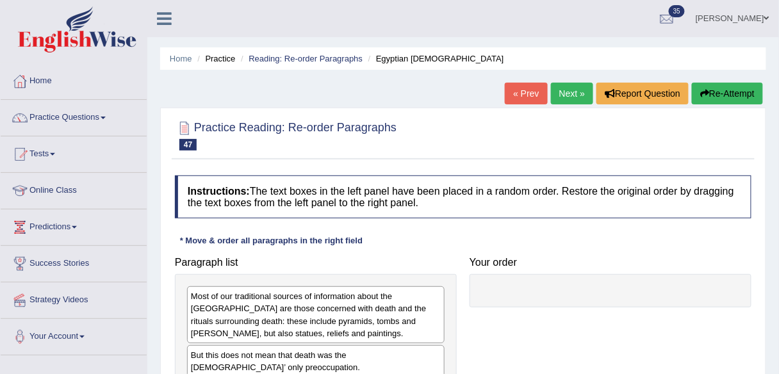
click at [571, 98] on link "Next »" at bounding box center [572, 94] width 42 height 22
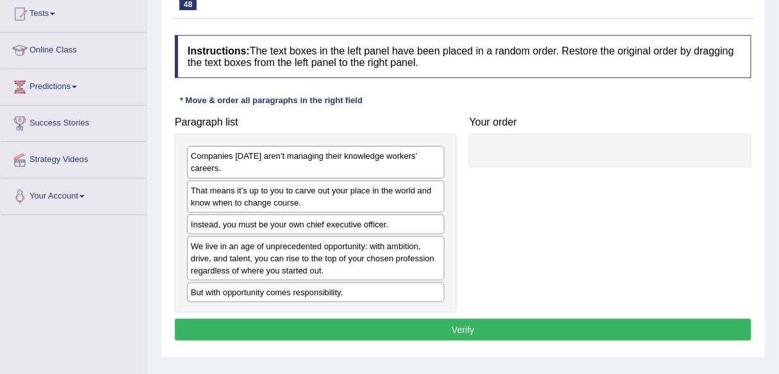
scroll to position [141, 0]
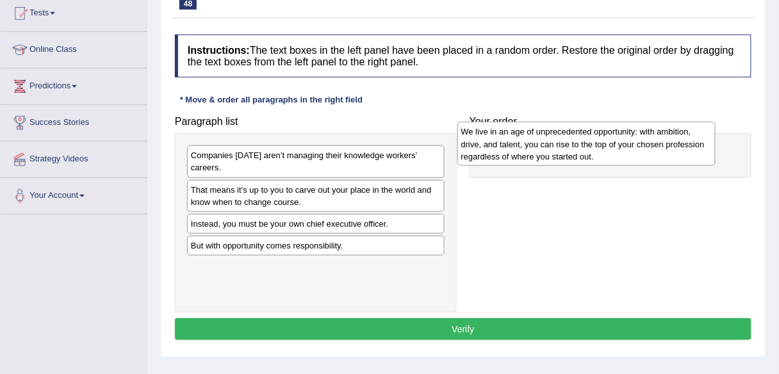
drag, startPoint x: 356, startPoint y: 259, endPoint x: 626, endPoint y: 147, distance: 292.7
click at [626, 147] on div "We live in an age of unprecedented opportunity: with ambition, drive, and talen…" at bounding box center [586, 144] width 258 height 44
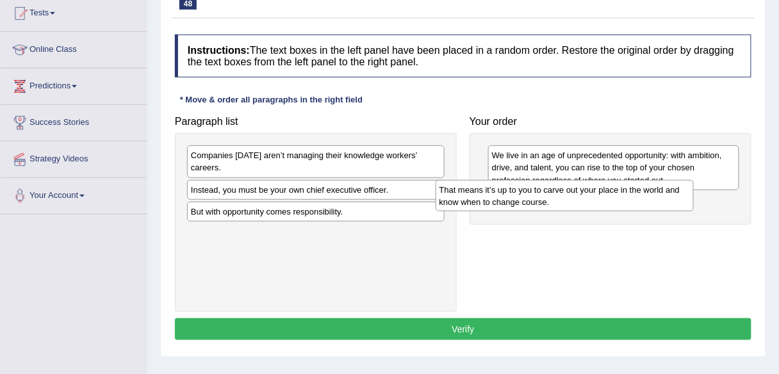
drag, startPoint x: 360, startPoint y: 190, endPoint x: 609, endPoint y: 190, distance: 248.6
click at [609, 190] on div "That means it’s up to you to carve out your place in the world and know when to…" at bounding box center [565, 196] width 258 height 32
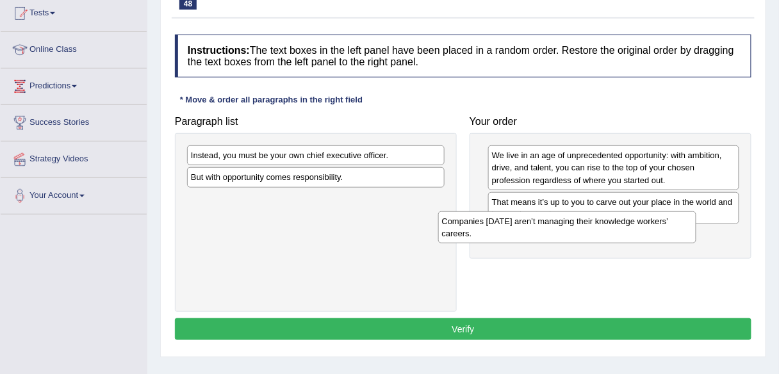
drag, startPoint x: 356, startPoint y: 164, endPoint x: 608, endPoint y: 230, distance: 260.3
click at [608, 230] on div "Companies [DATE] aren’t managing their knowledge workers’ careers." at bounding box center [567, 227] width 258 height 32
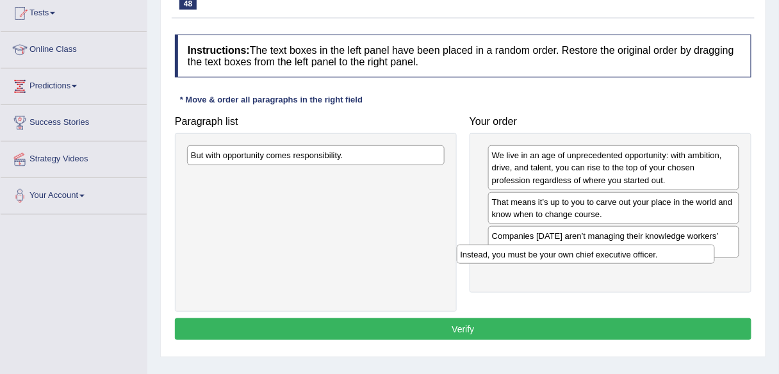
drag, startPoint x: 320, startPoint y: 151, endPoint x: 589, endPoint y: 249, distance: 287.2
click at [589, 249] on div "Instead, you must be your own chief executive officer." at bounding box center [586, 254] width 258 height 19
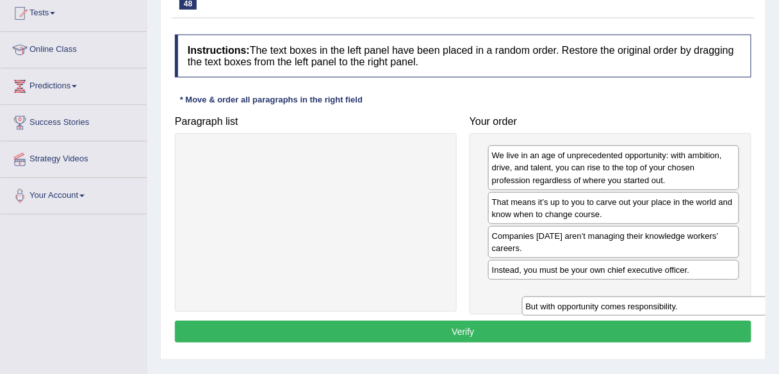
drag, startPoint x: 374, startPoint y: 157, endPoint x: 714, endPoint y: 309, distance: 371.9
click at [714, 309] on div "But with opportunity comes responsibility." at bounding box center [651, 306] width 258 height 19
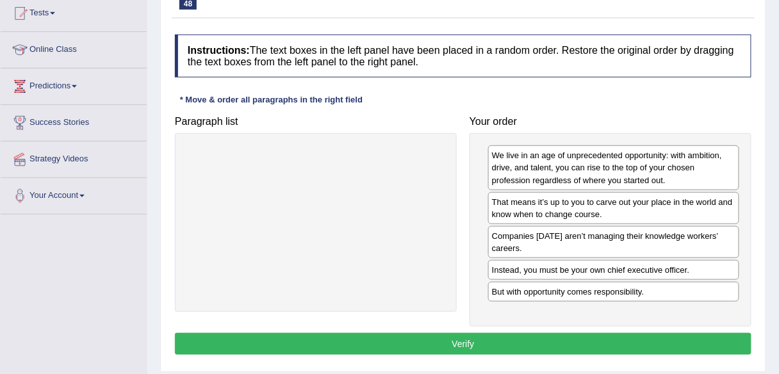
click at [602, 341] on button "Verify" at bounding box center [463, 344] width 577 height 22
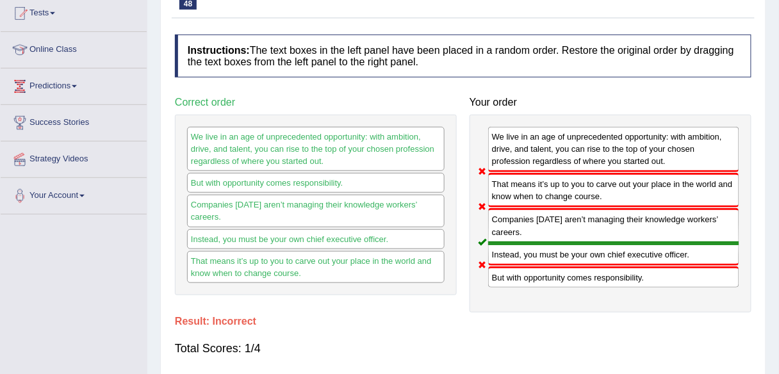
scroll to position [0, 0]
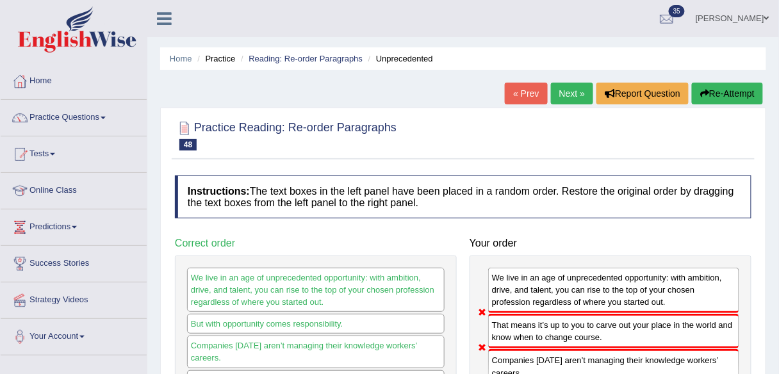
click at [574, 79] on div "Home Practice Reading: Re-order Paragraphs Unprecedented « Prev Next » Report Q…" at bounding box center [463, 320] width 632 height 641
click at [578, 92] on link "Next »" at bounding box center [572, 94] width 42 height 22
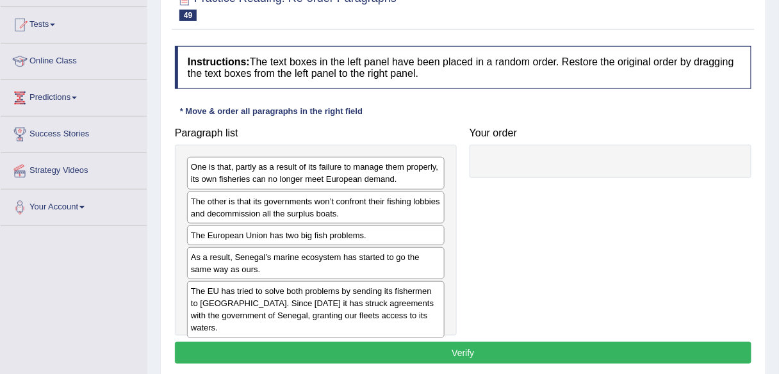
scroll to position [129, 0]
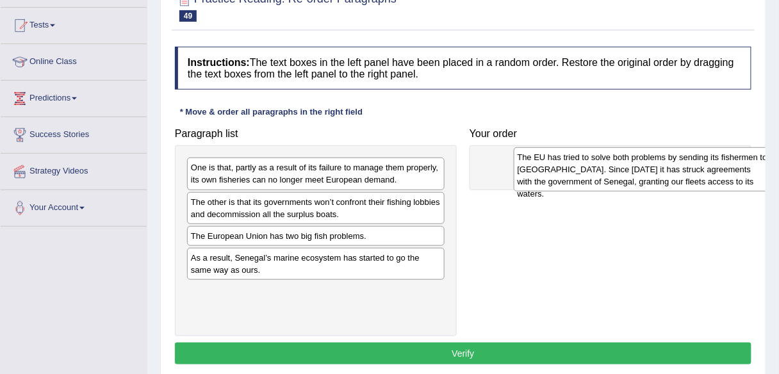
drag, startPoint x: 268, startPoint y: 291, endPoint x: 544, endPoint y: 166, distance: 302.7
click at [544, 166] on div "The EU has tried to solve both problems by sending its fishermen to [GEOGRAPHIC…" at bounding box center [643, 169] width 258 height 44
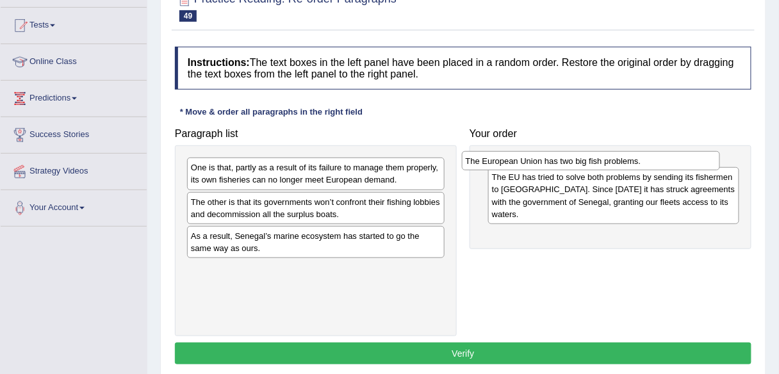
drag, startPoint x: 261, startPoint y: 240, endPoint x: 538, endPoint y: 165, distance: 286.6
click at [538, 165] on div "The European Union has two big fish problems." at bounding box center [591, 160] width 258 height 19
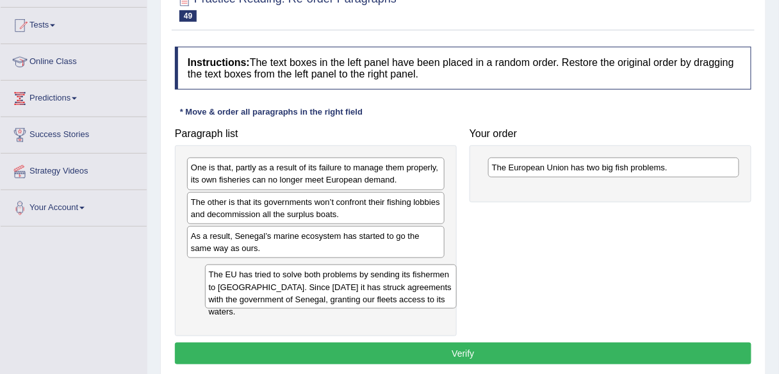
drag, startPoint x: 548, startPoint y: 202, endPoint x: 265, endPoint y: 287, distance: 295.7
click at [265, 287] on div "The EU has tried to solve both problems by sending its fishermen to [GEOGRAPHIC…" at bounding box center [331, 287] width 252 height 44
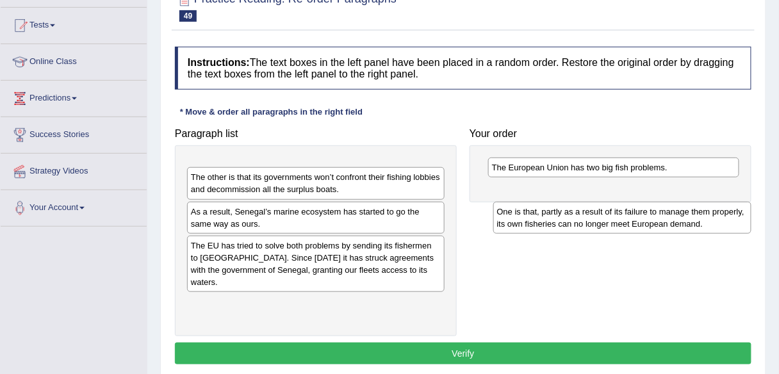
drag, startPoint x: 334, startPoint y: 178, endPoint x: 641, endPoint y: 223, distance: 309.5
click at [641, 223] on div "One is that, partly as a result of its failure to manage them properly, its own…" at bounding box center [622, 218] width 258 height 32
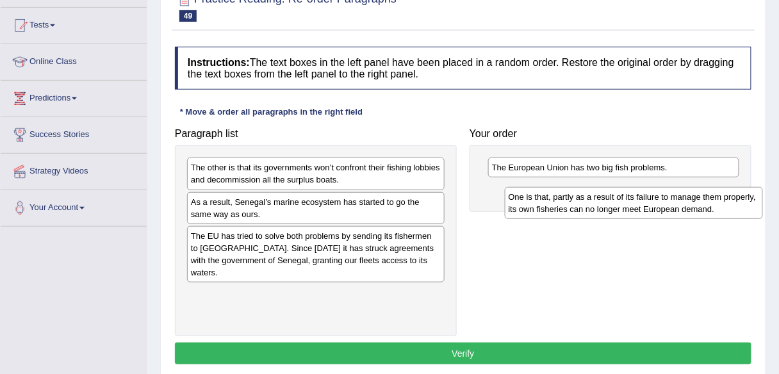
drag, startPoint x: 363, startPoint y: 176, endPoint x: 682, endPoint y: 204, distance: 319.6
click at [682, 204] on div "One is that, partly as a result of its failure to manage them properly, its own…" at bounding box center [634, 203] width 258 height 32
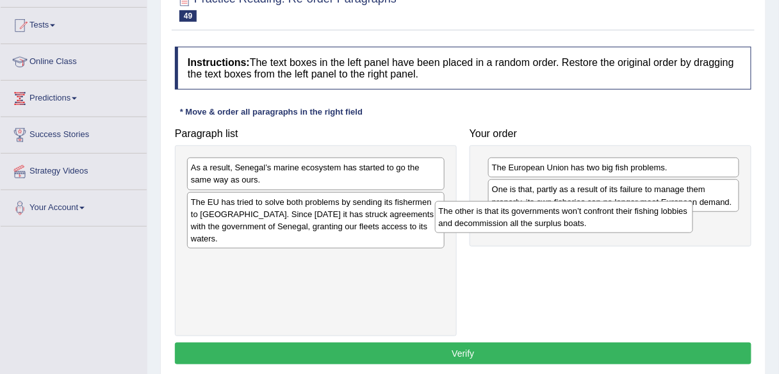
drag, startPoint x: 402, startPoint y: 174, endPoint x: 628, endPoint y: 208, distance: 229.2
click at [628, 208] on div "The other is that its governments won’t confront their fishing lobbies and deco…" at bounding box center [564, 217] width 258 height 32
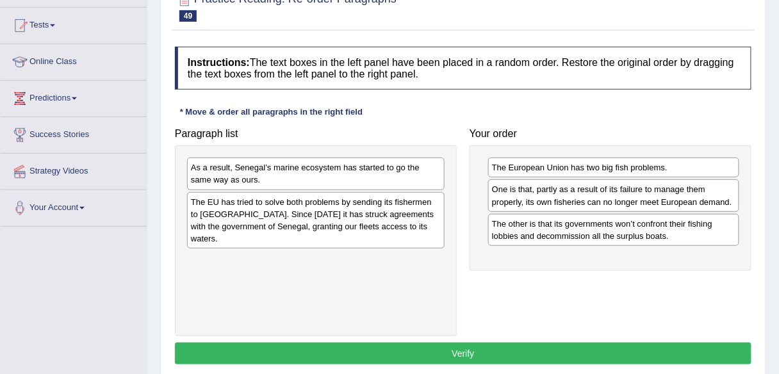
click at [629, 209] on div "The European Union has two big fish problems. One is that, partly as a result o…" at bounding box center [611, 208] width 282 height 126
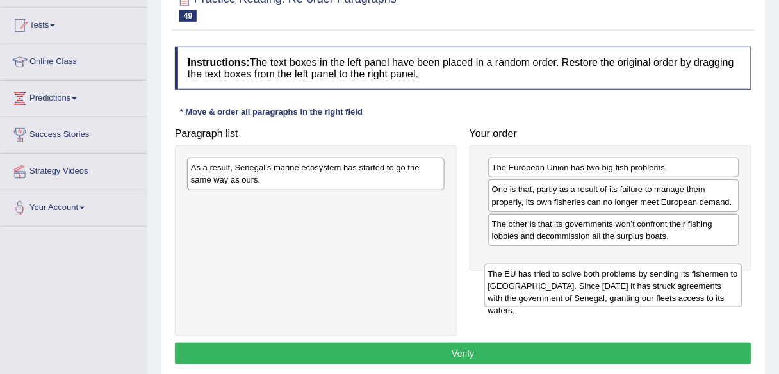
drag, startPoint x: 402, startPoint y: 211, endPoint x: 721, endPoint y: 267, distance: 323.8
click at [721, 267] on div "The EU has tried to solve both problems by sending its fishermen to West Africa…" at bounding box center [613, 286] width 258 height 44
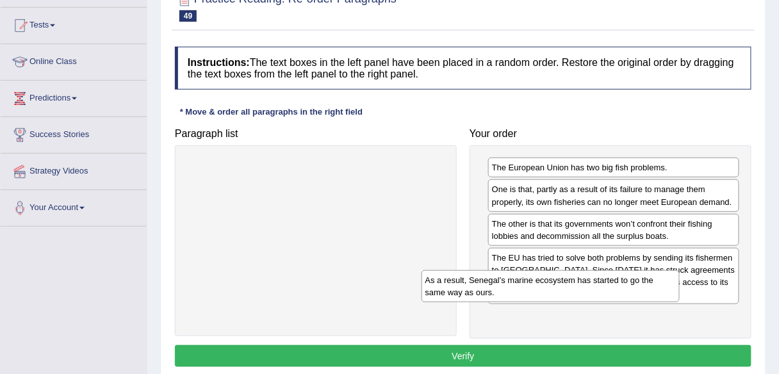
drag, startPoint x: 391, startPoint y: 175, endPoint x: 626, endPoint y: 288, distance: 260.2
click at [626, 288] on div "As a result, Senegal’s marine ecosystem has started to go the same way as ours." at bounding box center [551, 286] width 258 height 32
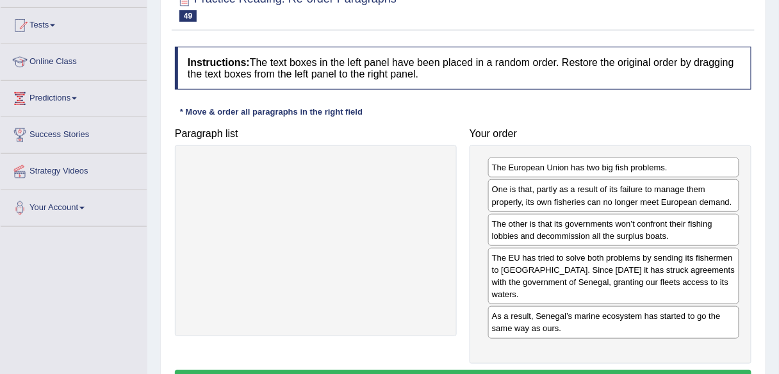
click at [501, 370] on button "Verify" at bounding box center [463, 381] width 577 height 22
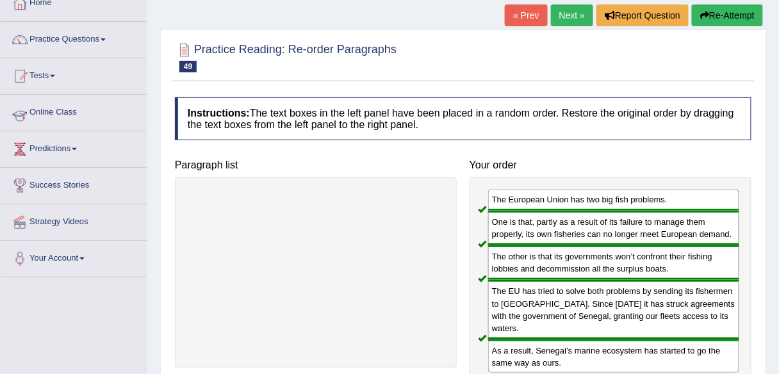
scroll to position [0, 0]
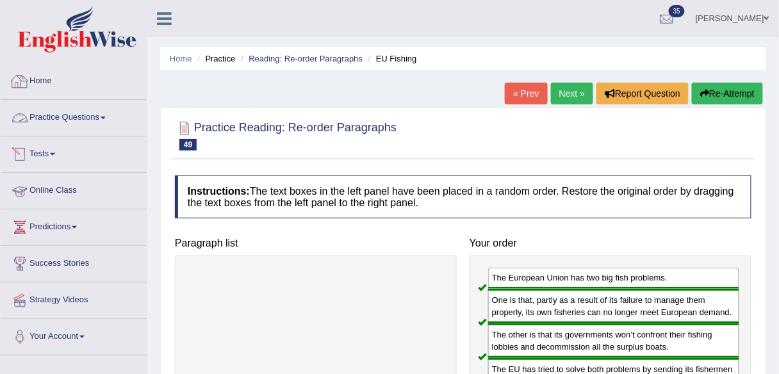
click at [103, 119] on link "Practice Questions" at bounding box center [74, 116] width 146 height 32
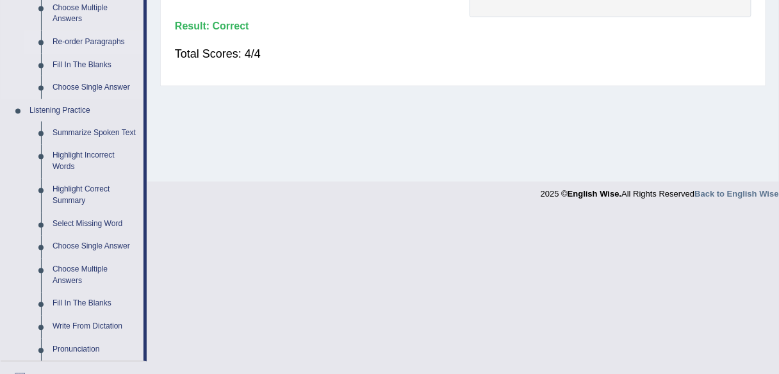
scroll to position [464, 0]
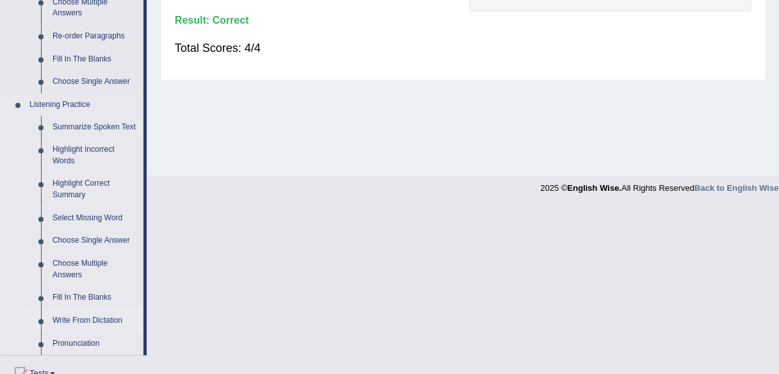
click at [85, 316] on link "Write From Dictation" at bounding box center [95, 321] width 97 height 23
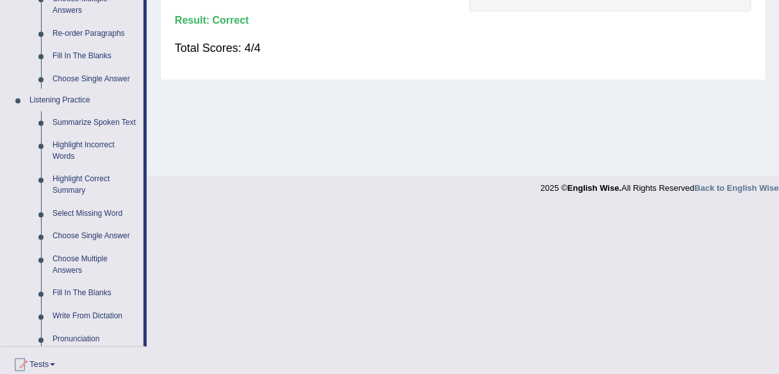
scroll to position [299, 0]
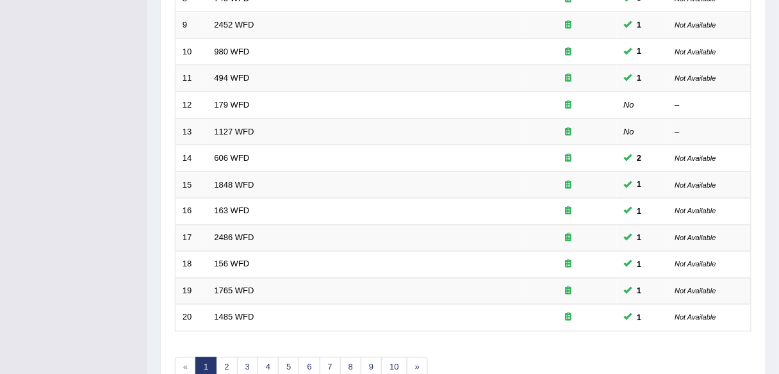
scroll to position [468, 0]
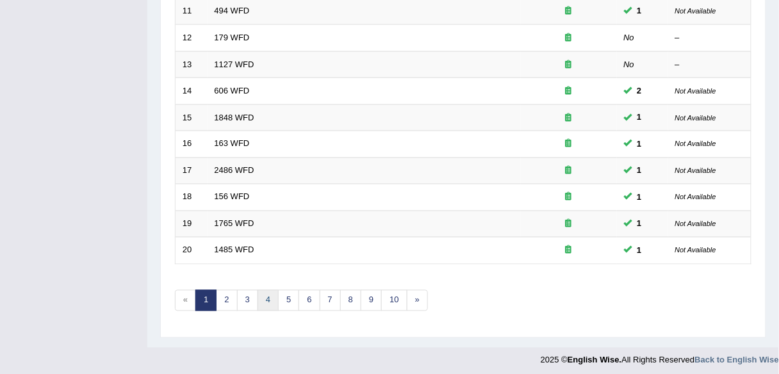
click at [270, 295] on link "4" at bounding box center [268, 300] width 21 height 21
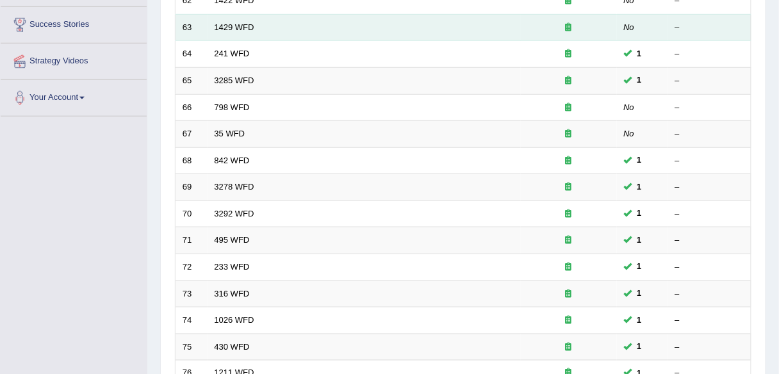
scroll to position [468, 0]
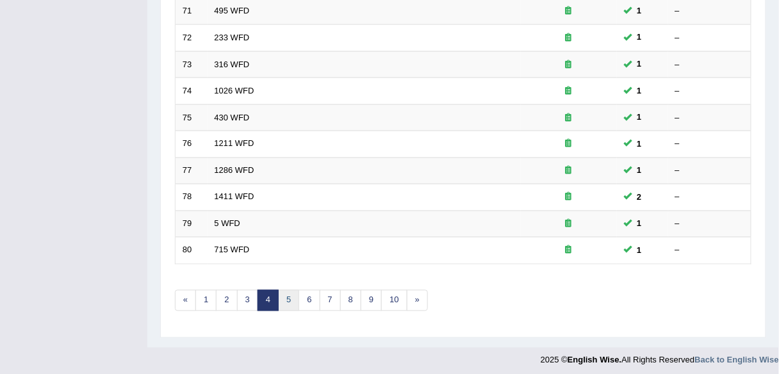
click at [285, 298] on link "5" at bounding box center [288, 300] width 21 height 21
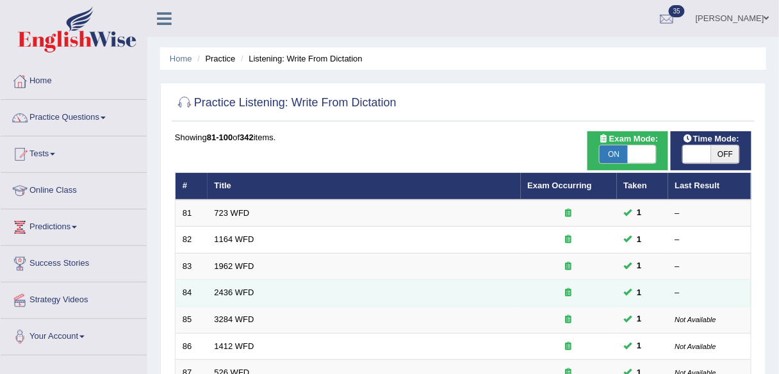
scroll to position [468, 0]
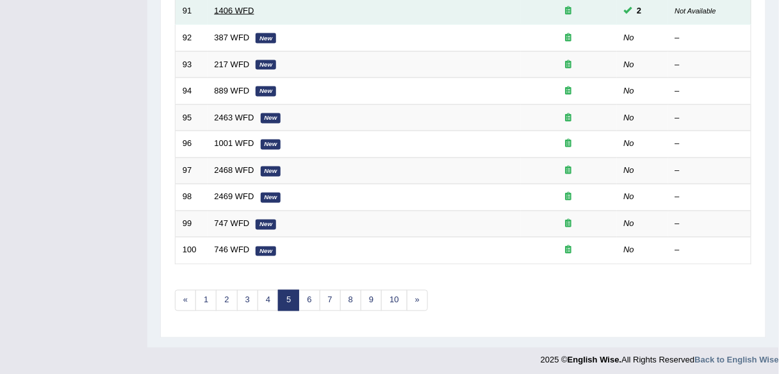
click at [249, 8] on link "1406 WFD" at bounding box center [235, 11] width 40 height 10
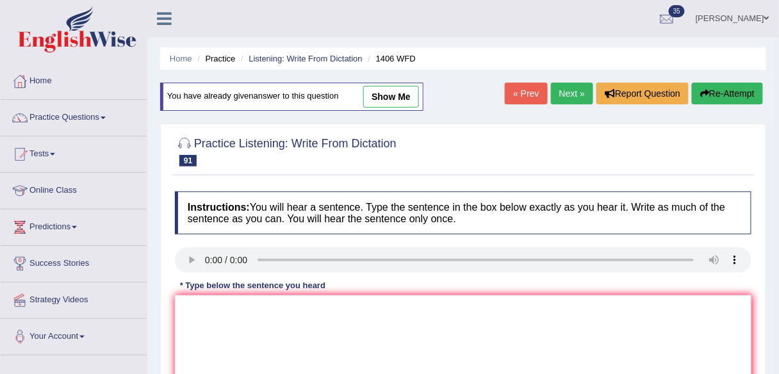
scroll to position [53, 0]
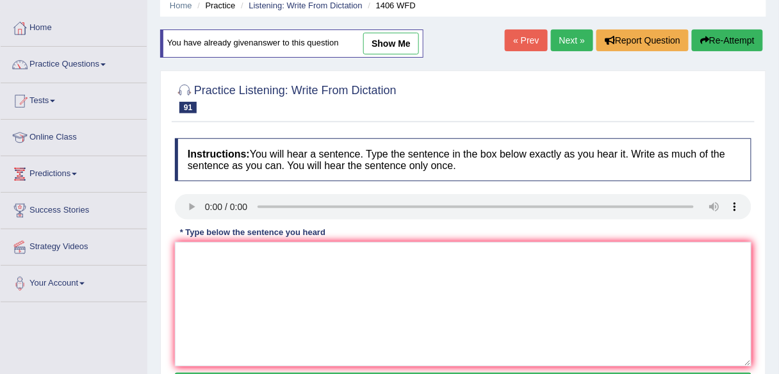
click at [566, 32] on link "Next »" at bounding box center [572, 40] width 42 height 22
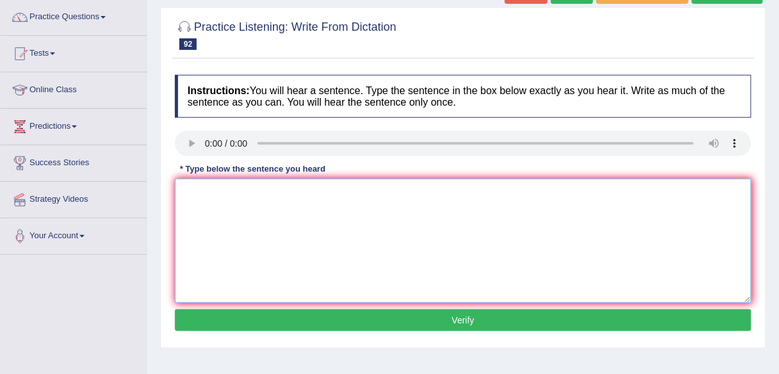
click at [295, 193] on textarea at bounding box center [463, 241] width 577 height 124
type textarea "The economy is now in its first phase of recovery."
click at [314, 325] on button "Verify" at bounding box center [463, 320] width 577 height 22
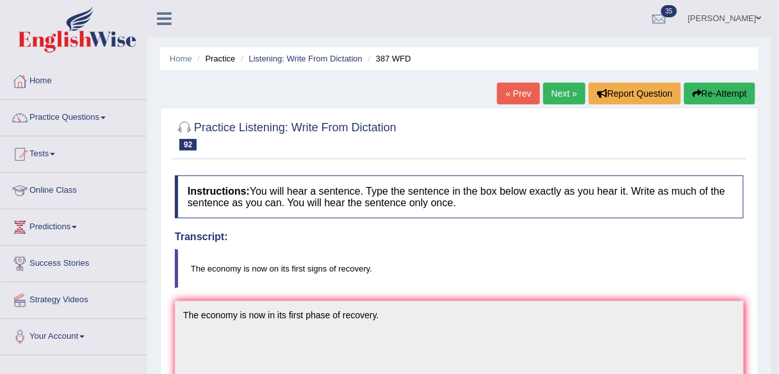
click at [697, 97] on icon "button" at bounding box center [697, 93] width 9 height 9
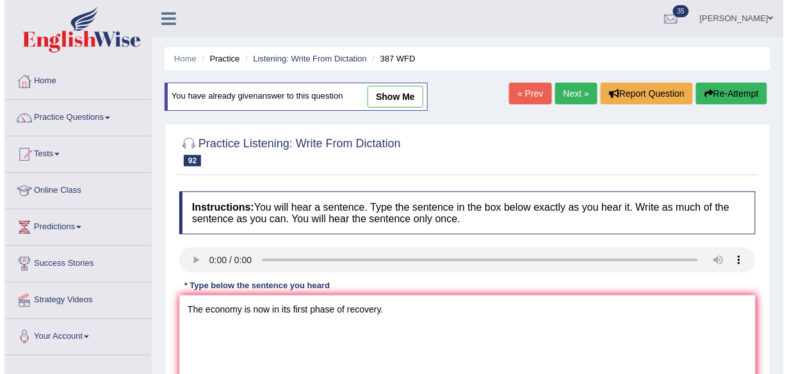
scroll to position [88, 0]
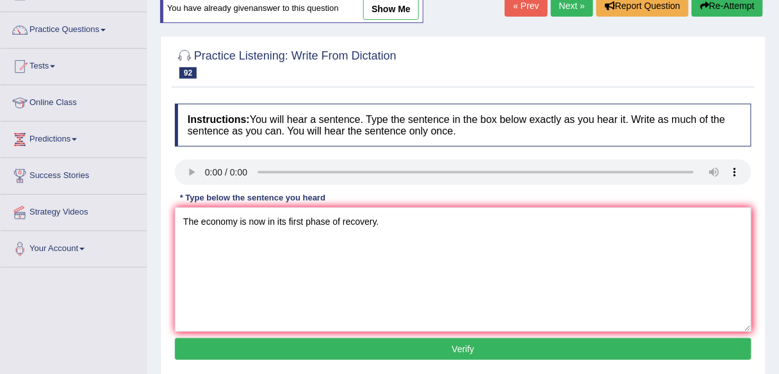
click at [267, 222] on textarea "The economy is now in its first phase of recovery." at bounding box center [463, 270] width 577 height 124
drag, startPoint x: 340, startPoint y: 218, endPoint x: 350, endPoint y: 236, distance: 19.8
click at [340, 218] on textarea "The economy is now on in its first phase of recovery." at bounding box center [463, 270] width 577 height 124
type textarea "The economy is now on in its first phase signs of recovery."
click at [400, 343] on button "Verify" at bounding box center [463, 349] width 577 height 22
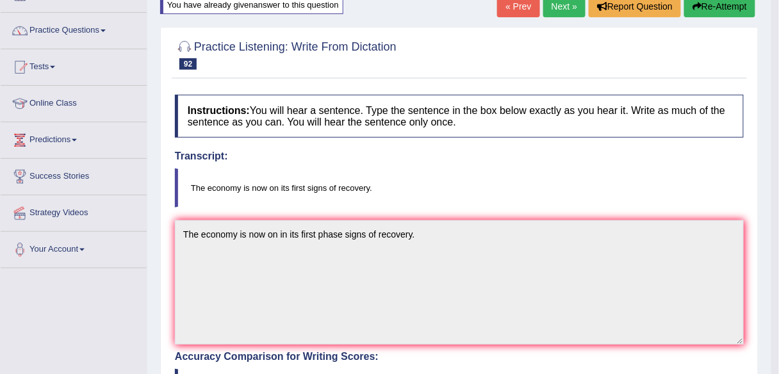
scroll to position [0, 0]
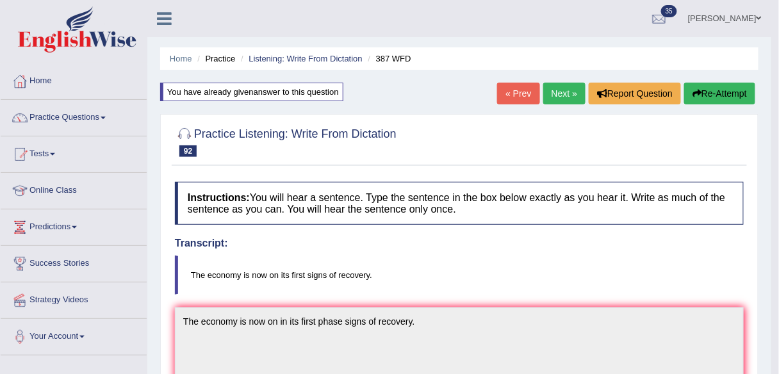
click at [555, 91] on link "Next »" at bounding box center [564, 94] width 42 height 22
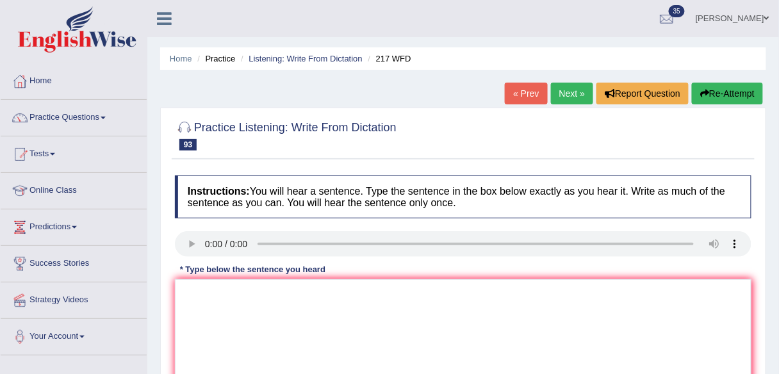
click at [558, 97] on link "Next »" at bounding box center [572, 94] width 42 height 22
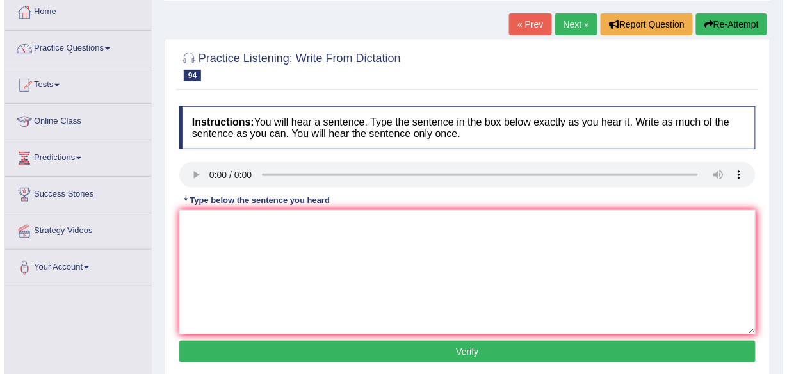
scroll to position [69, 0]
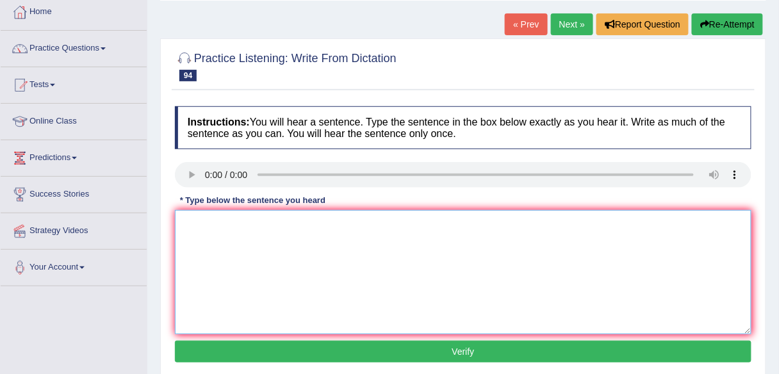
click at [343, 226] on textarea at bounding box center [463, 272] width 577 height 124
click at [537, 210] on textarea "While soe people regarded it as" at bounding box center [463, 272] width 577 height 124
click at [216, 222] on textarea "While soe people regarded it as" at bounding box center [463, 272] width 577 height 124
click at [300, 226] on textarea "While some people regarded it as" at bounding box center [463, 272] width 577 height 124
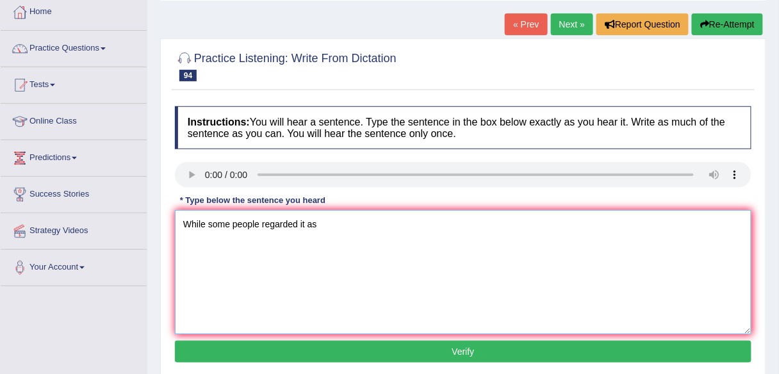
click at [300, 226] on textarea "While some people regarded it as" at bounding box center [463, 272] width 577 height 124
click at [340, 213] on textarea "While some people regarded as" at bounding box center [463, 272] width 577 height 124
type textarea "While some people regarded as reforming zeal but other regarded as recklessness."
click at [427, 361] on div "Instructions: You will hear a sentence. Type the sentence in the box below exac…" at bounding box center [463, 236] width 583 height 273
click at [427, 354] on button "Verify" at bounding box center [463, 352] width 577 height 22
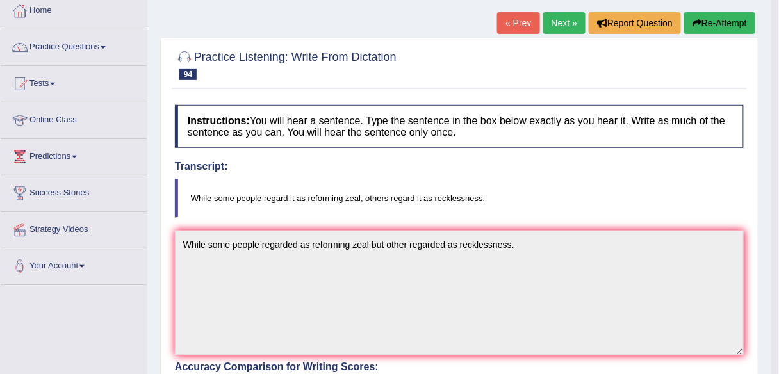
scroll to position [0, 0]
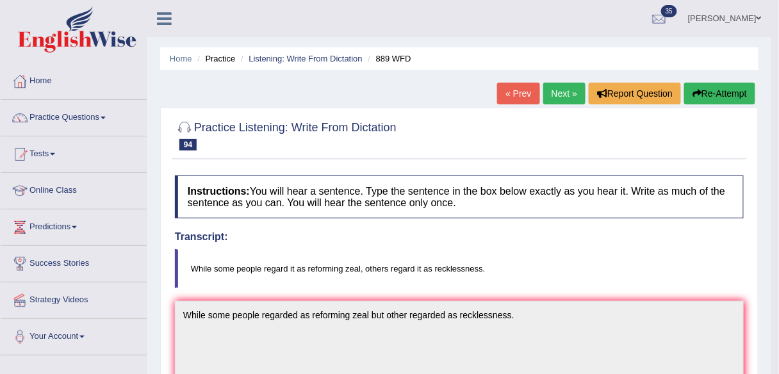
click at [71, 86] on link "Home" at bounding box center [74, 79] width 146 height 32
